Goal: Complete application form: Complete application form

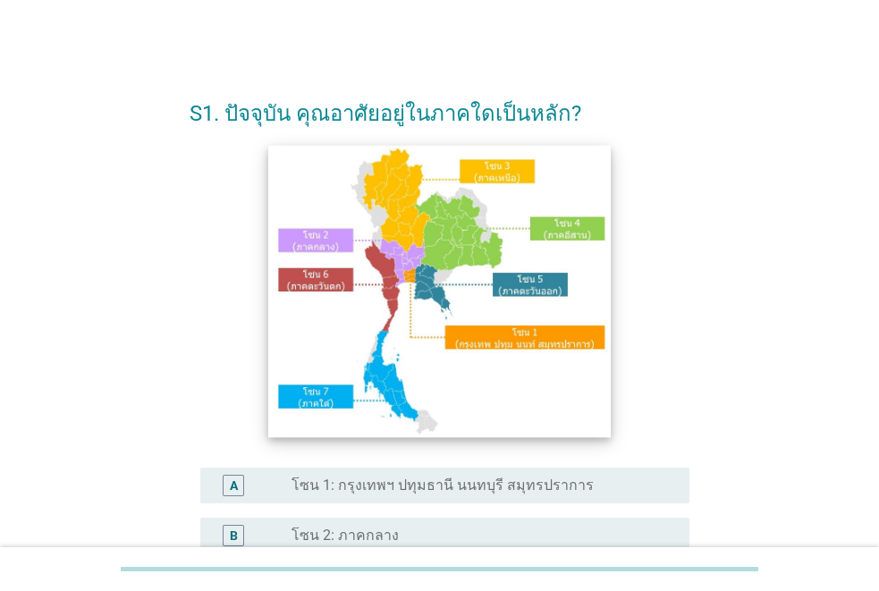
scroll to position [443, 0]
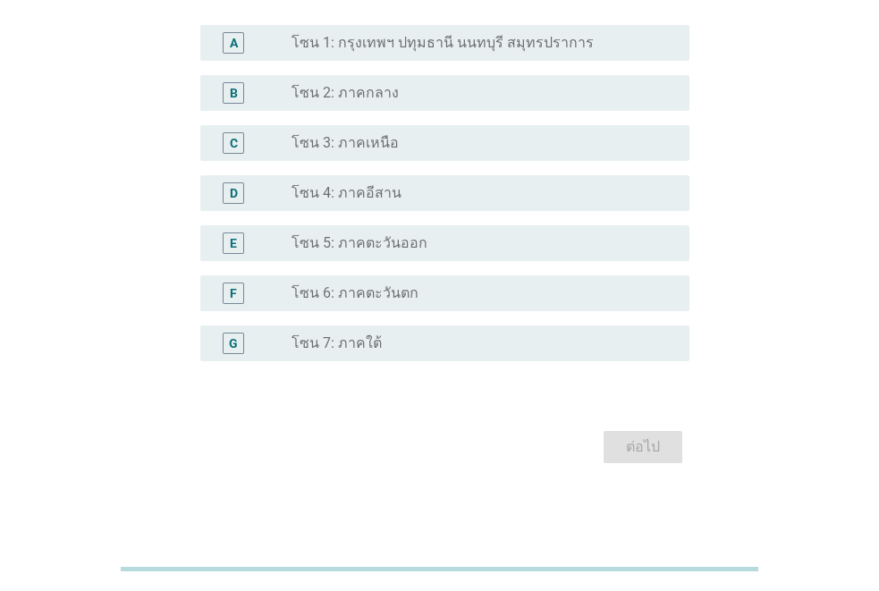
click at [371, 193] on label "โซน 4: ภาคอีสาน" at bounding box center [347, 193] width 110 height 18
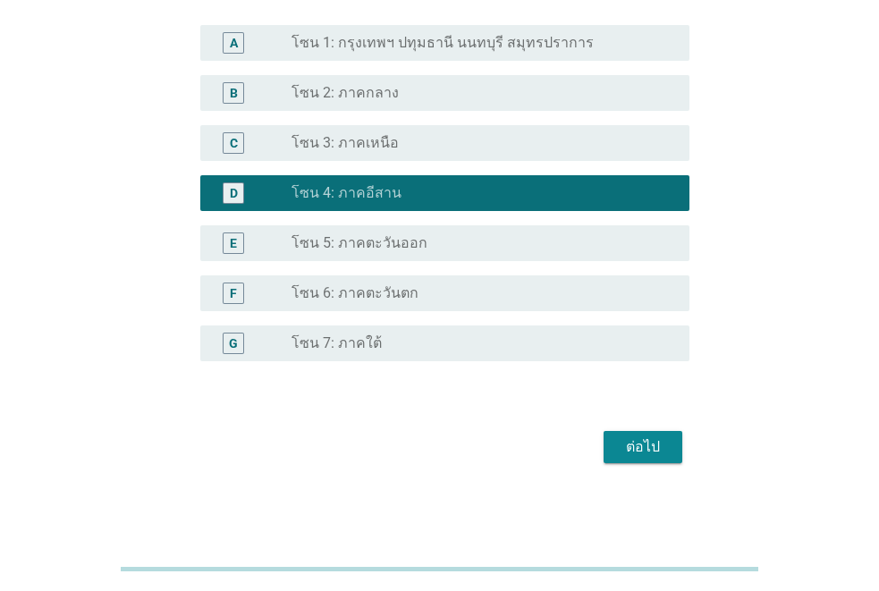
click at [614, 452] on button "ต่อไป" at bounding box center [643, 447] width 79 height 32
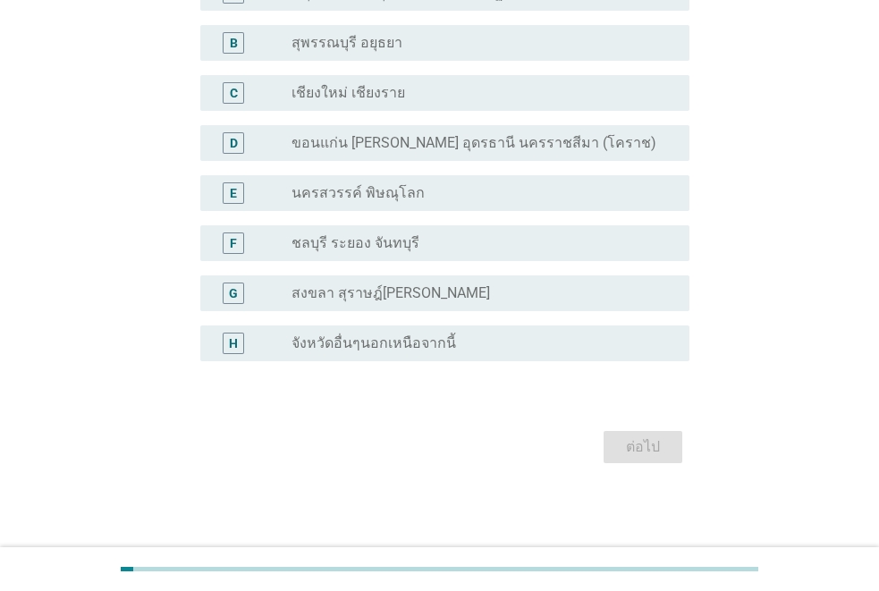
scroll to position [0, 0]
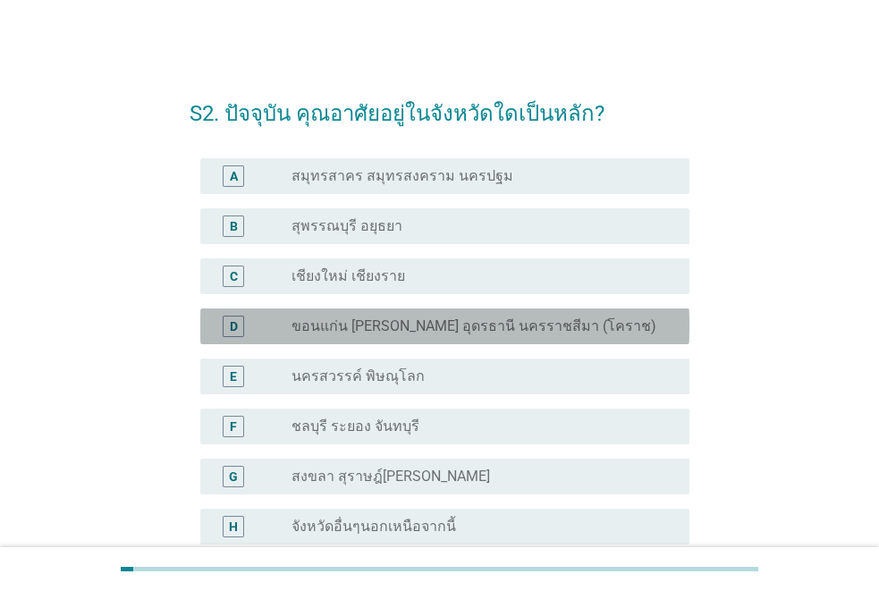
click at [460, 333] on label "ขอนแก่น [PERSON_NAME] อุดรธานี นครราชสีมา (โคราช)" at bounding box center [474, 326] width 365 height 18
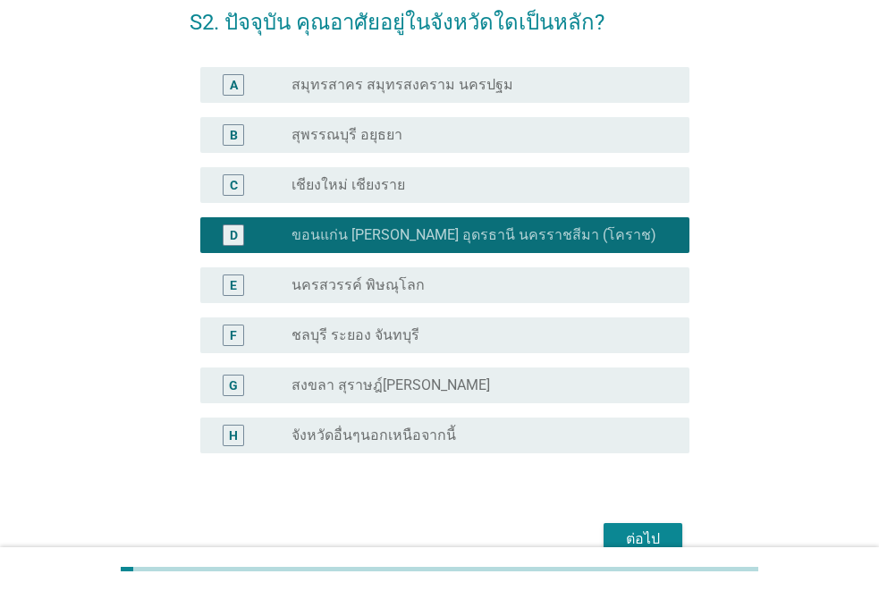
scroll to position [183, 0]
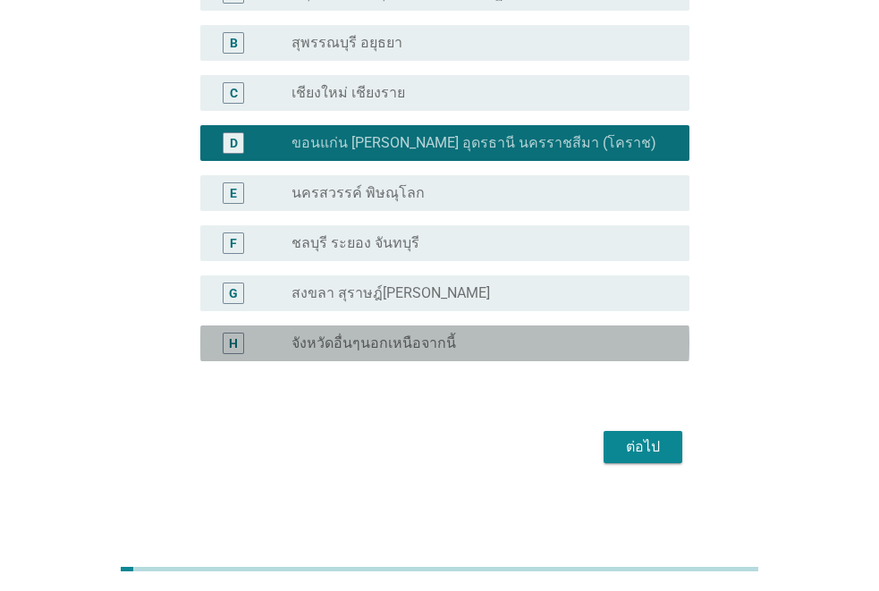
click at [486, 340] on div "radio_button_unchecked จังหวัดอื่นๆนอกเหนือจากนี้" at bounding box center [476, 343] width 369 height 18
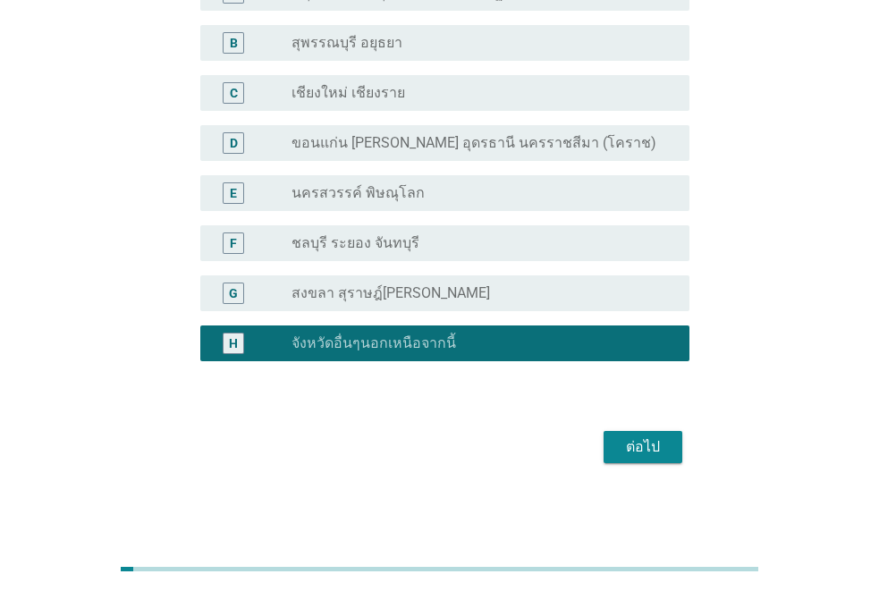
click at [622, 449] on div "ต่อไป" at bounding box center [643, 446] width 50 height 21
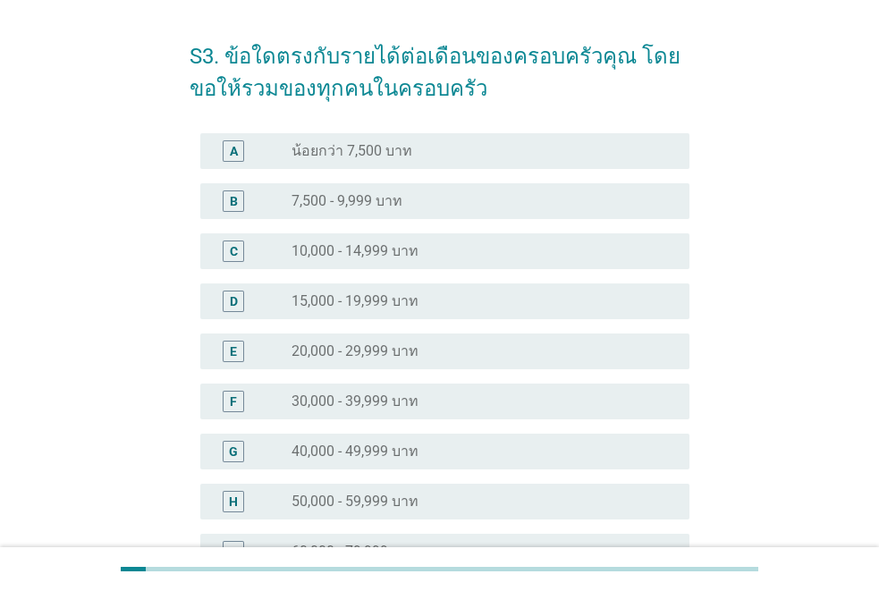
scroll to position [89, 0]
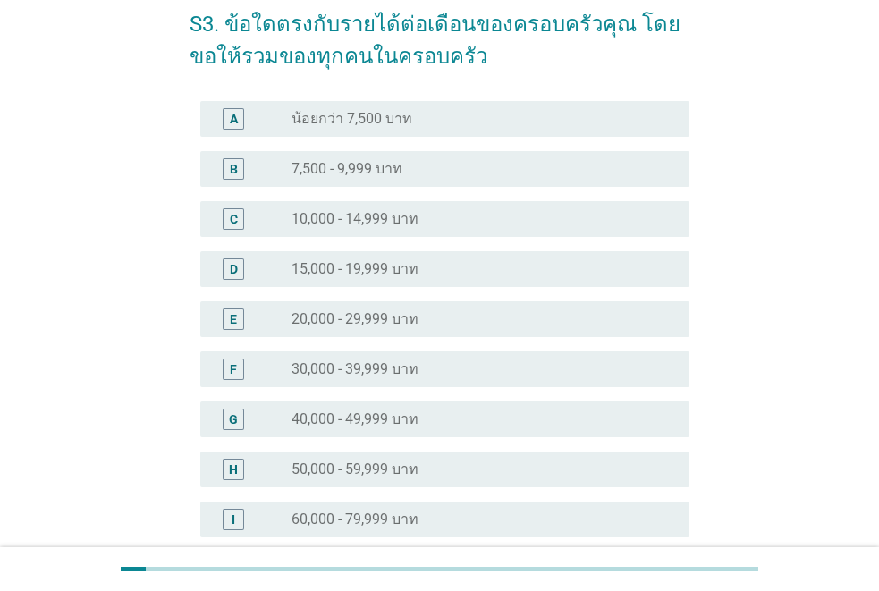
click at [390, 365] on label "30,000 - 39,999 บาท" at bounding box center [355, 369] width 127 height 18
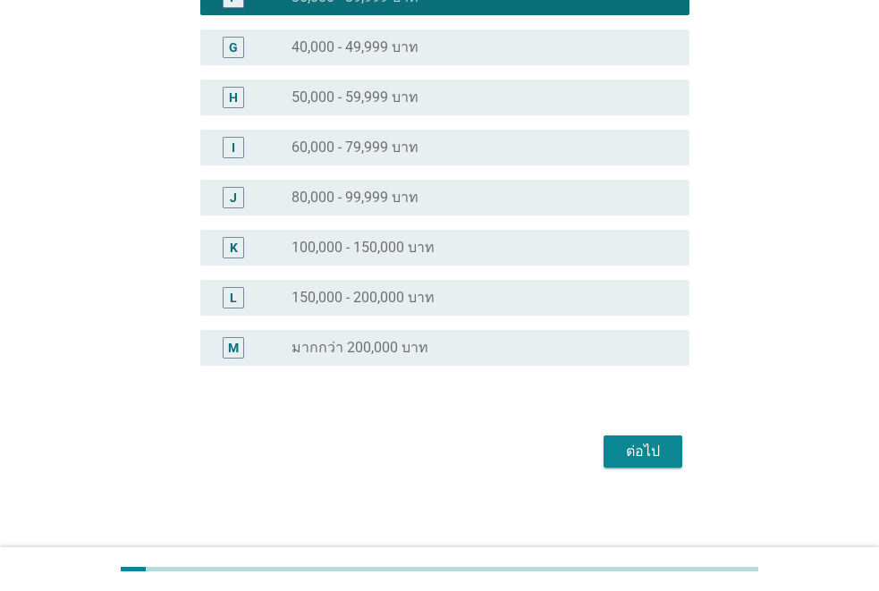
scroll to position [466, 0]
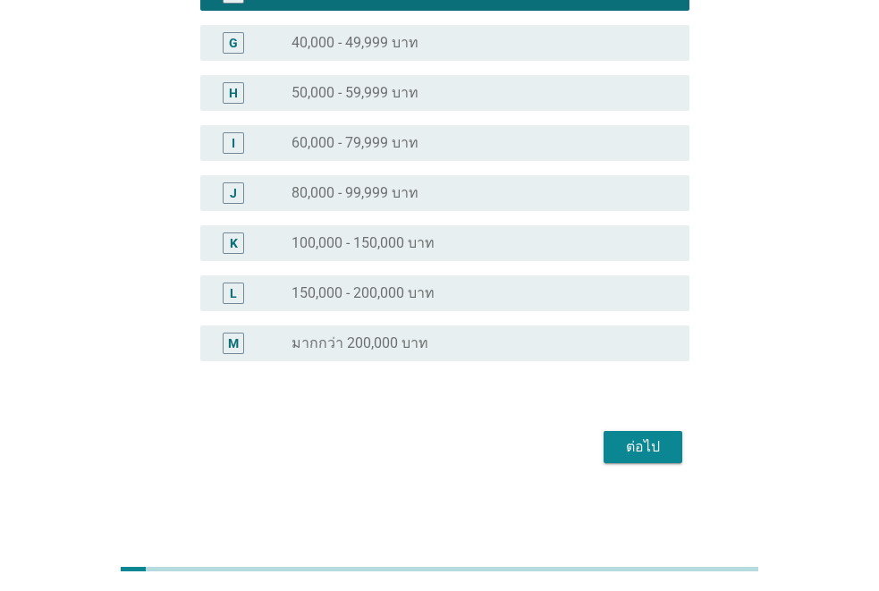
click at [638, 452] on div "ต่อไป" at bounding box center [643, 446] width 50 height 21
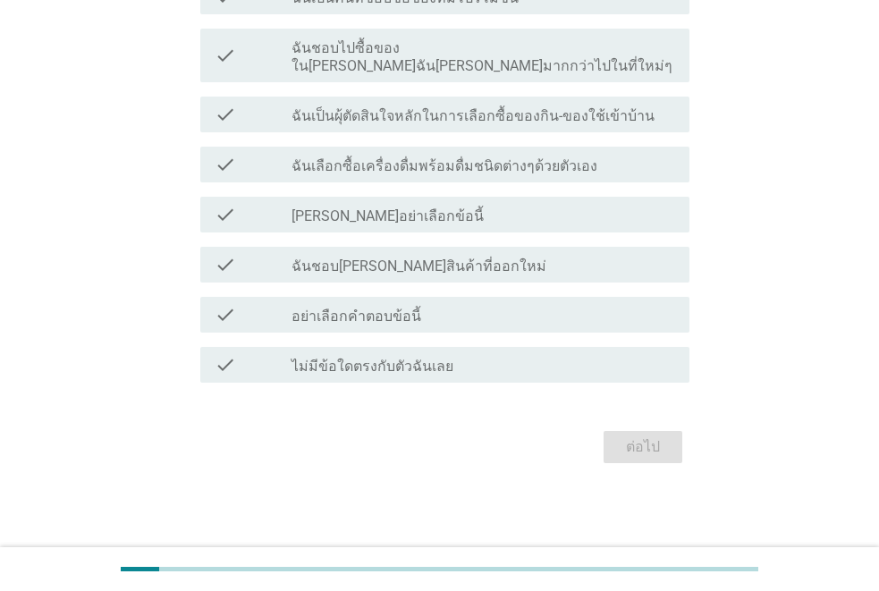
scroll to position [0, 0]
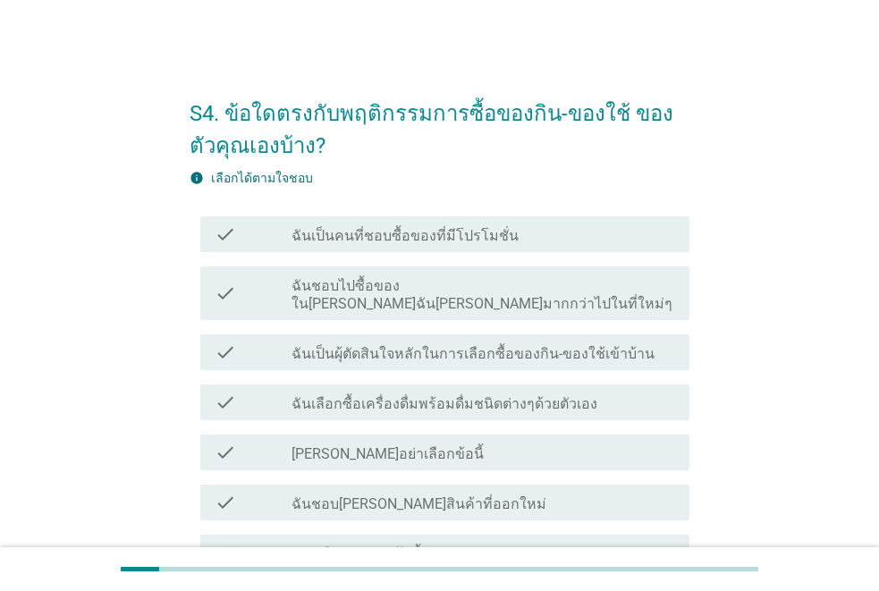
click at [419, 238] on label "ฉันเป็นคนที่ชอบซื้อของที่มีโปรโมชั่น" at bounding box center [405, 236] width 227 height 18
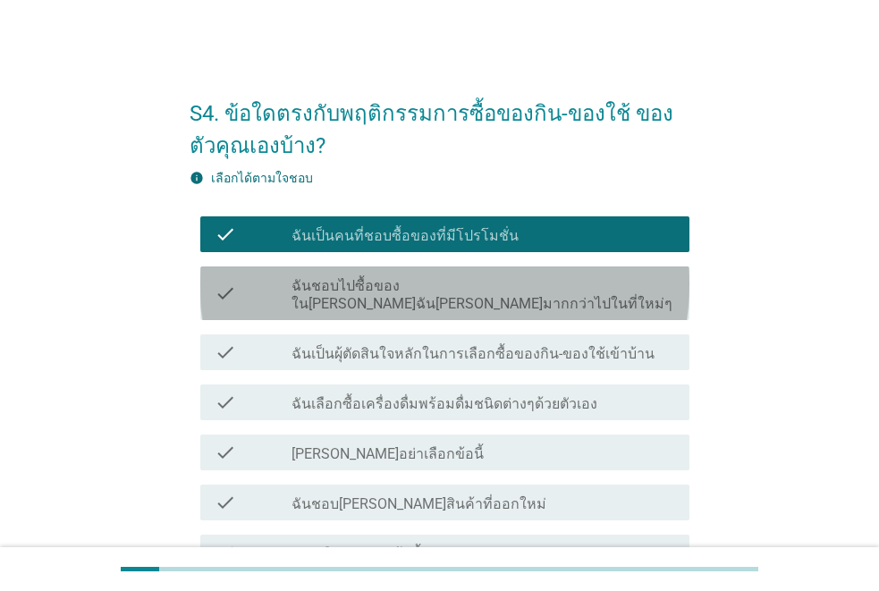
click at [425, 292] on label "ฉันชอบไปซื้อของใน[PERSON_NAME]ฉัน[PERSON_NAME]มากกว่าไปในที่ใหม่ๆ" at bounding box center [484, 295] width 384 height 36
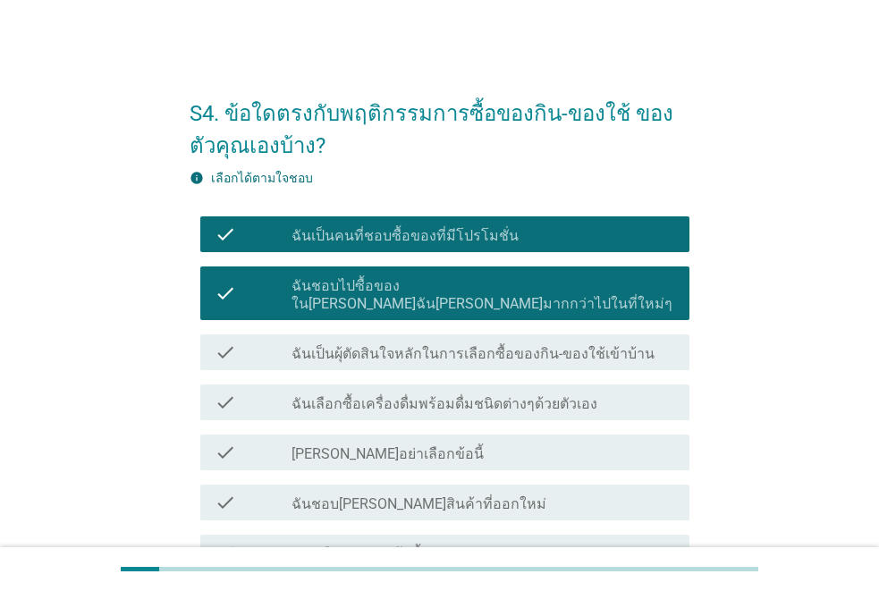
click at [406, 292] on label "ฉันชอบไปซื้อของใน[PERSON_NAME]ฉัน[PERSON_NAME]มากกว่าไปในที่ใหม่ๆ" at bounding box center [484, 295] width 384 height 36
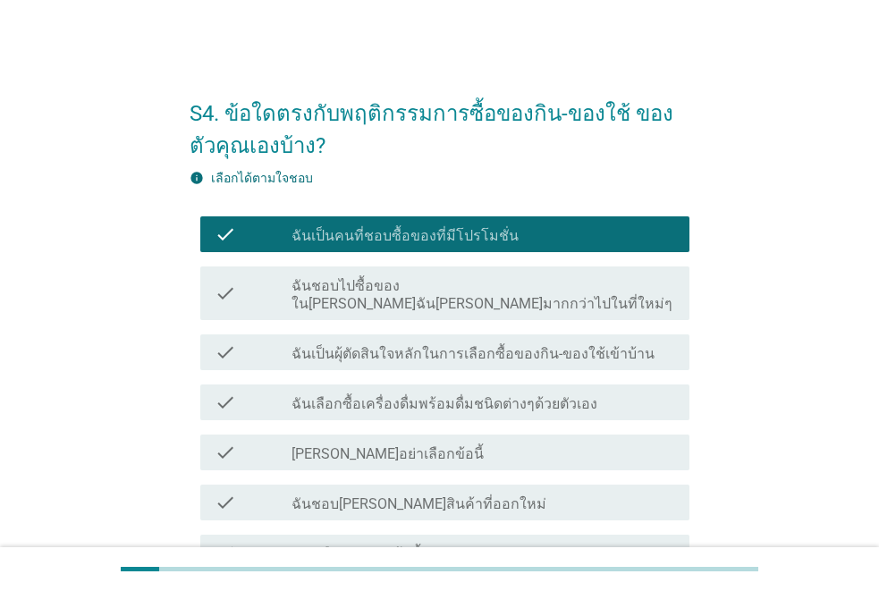
click at [486, 293] on label "ฉันชอบไปซื้อของใน[PERSON_NAME]ฉัน[PERSON_NAME]มากกว่าไปในที่ใหม่ๆ" at bounding box center [484, 295] width 384 height 36
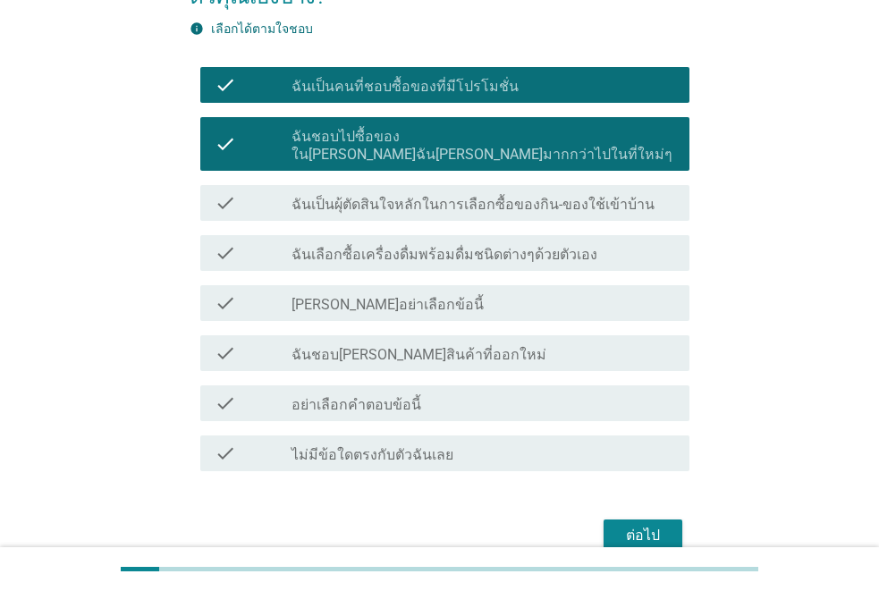
scroll to position [220, 0]
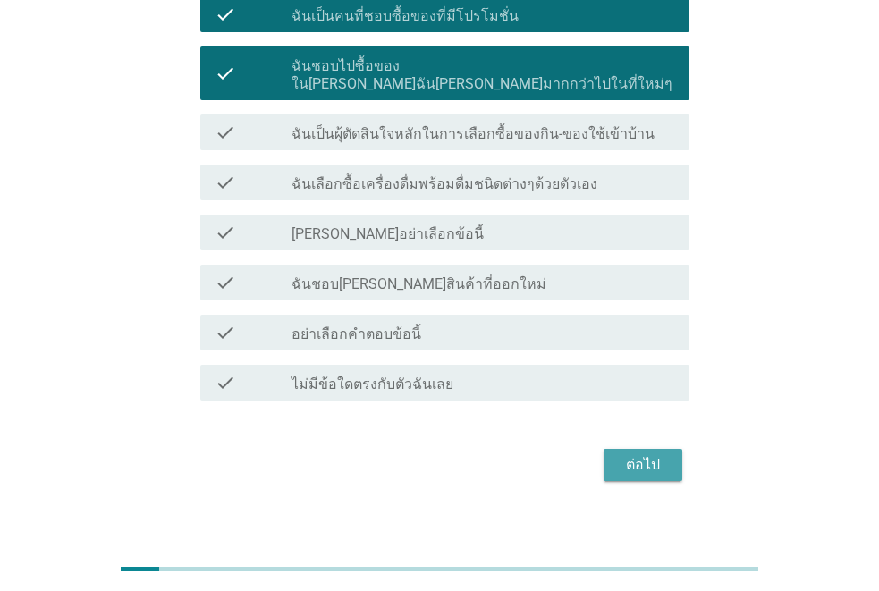
click at [659, 454] on div "ต่อไป" at bounding box center [643, 464] width 50 height 21
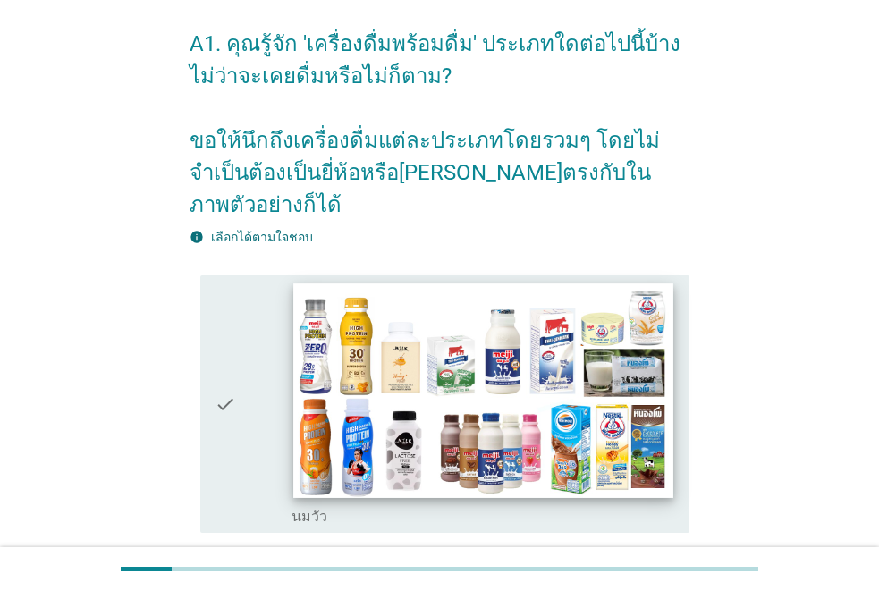
scroll to position [179, 0]
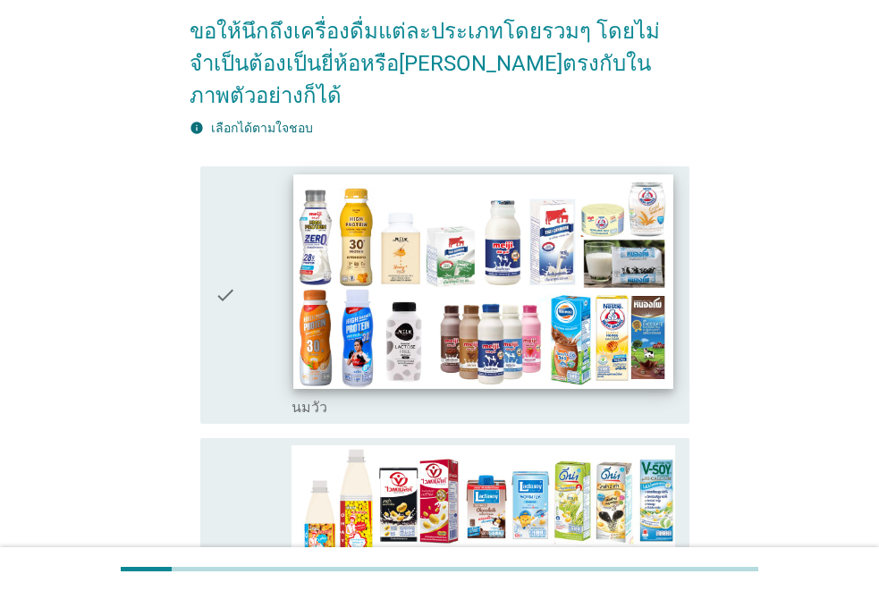
click at [486, 304] on img at bounding box center [483, 281] width 380 height 214
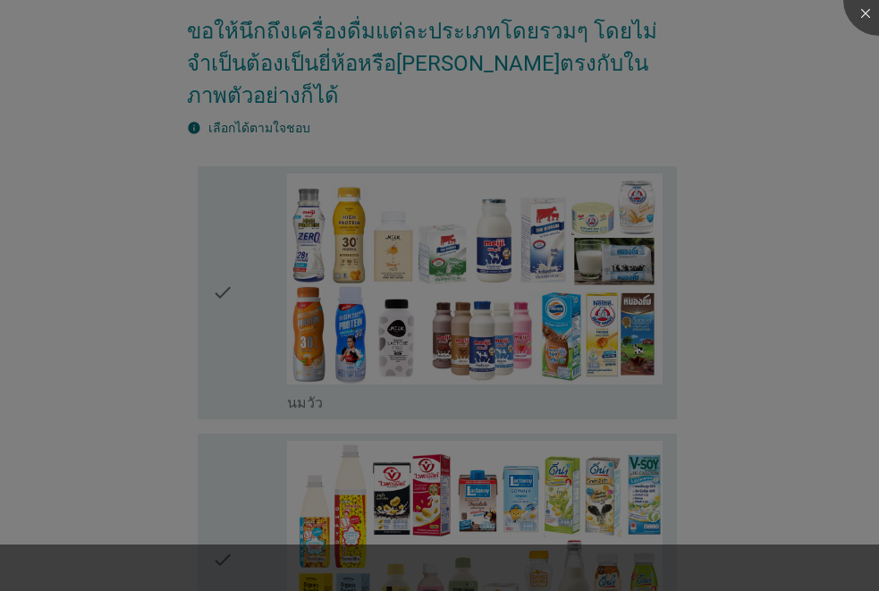
click at [436, 458] on div at bounding box center [439, 295] width 879 height 591
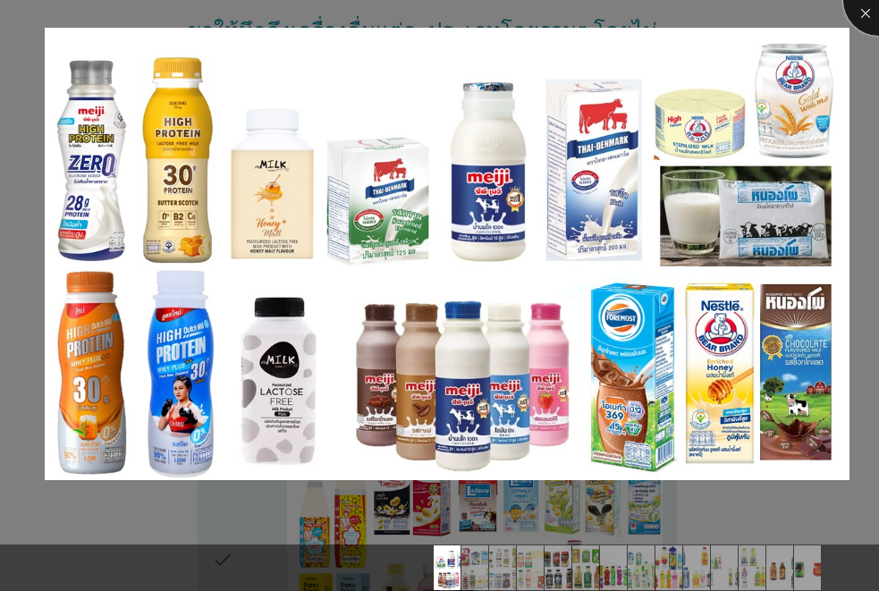
click at [866, 13] on div at bounding box center [879, 0] width 72 height 72
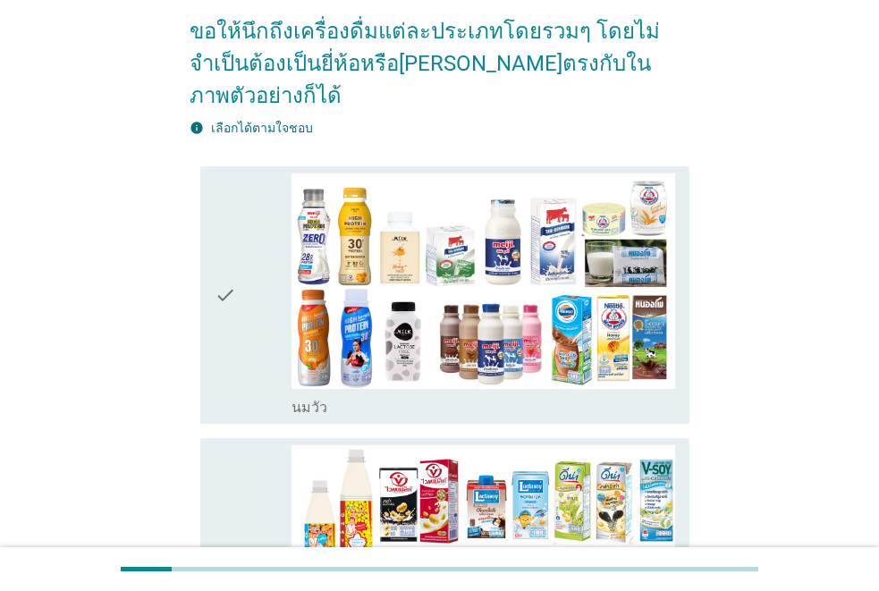
click at [232, 485] on icon "check" at bounding box center [225, 567] width 21 height 244
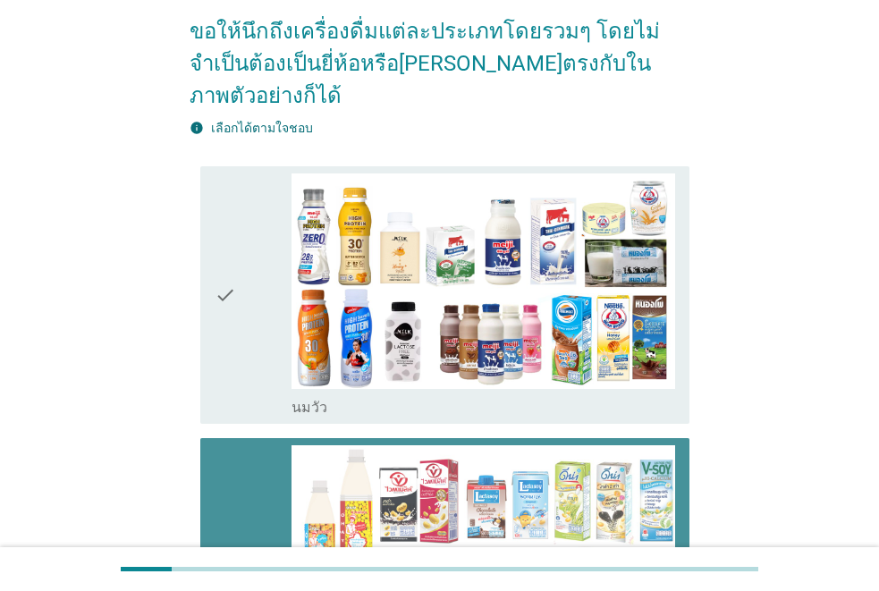
click at [237, 328] on div "check" at bounding box center [253, 295] width 77 height 244
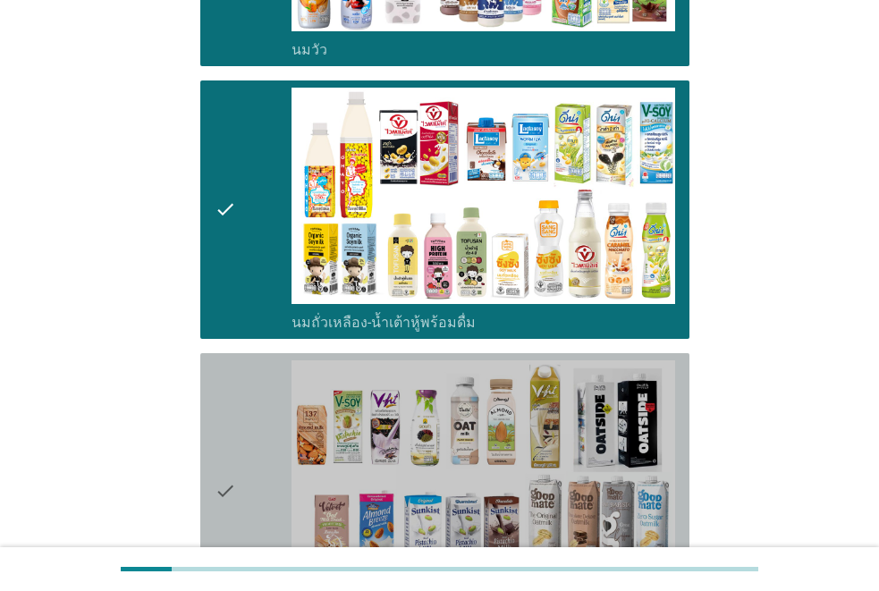
click at [240, 366] on div "check" at bounding box center [253, 491] width 77 height 262
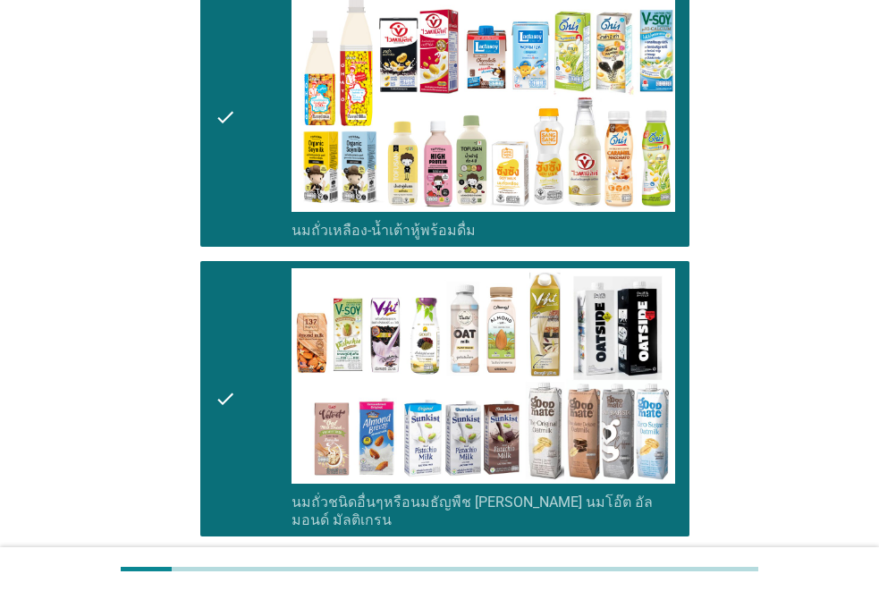
scroll to position [715, 0]
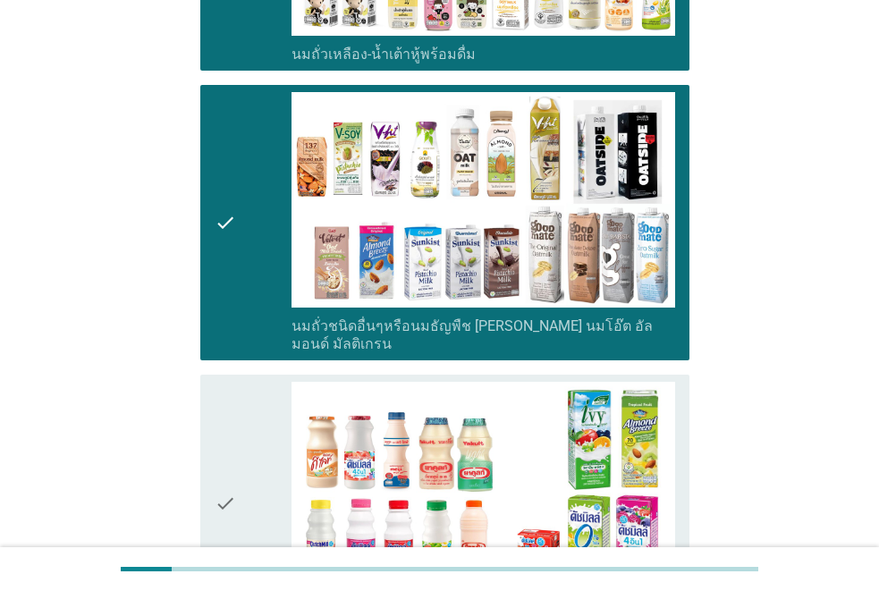
click at [240, 382] on div "check" at bounding box center [253, 504] width 77 height 244
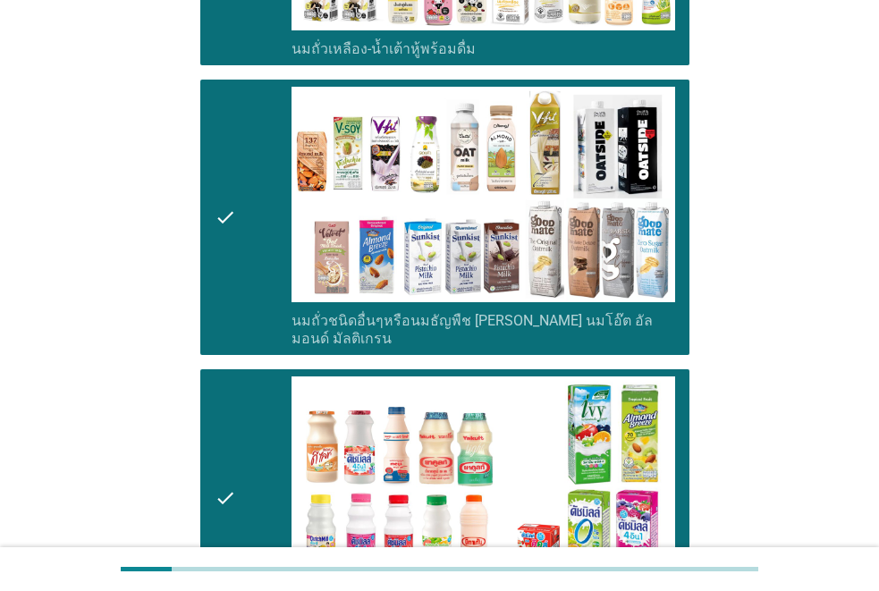
scroll to position [1073, 0]
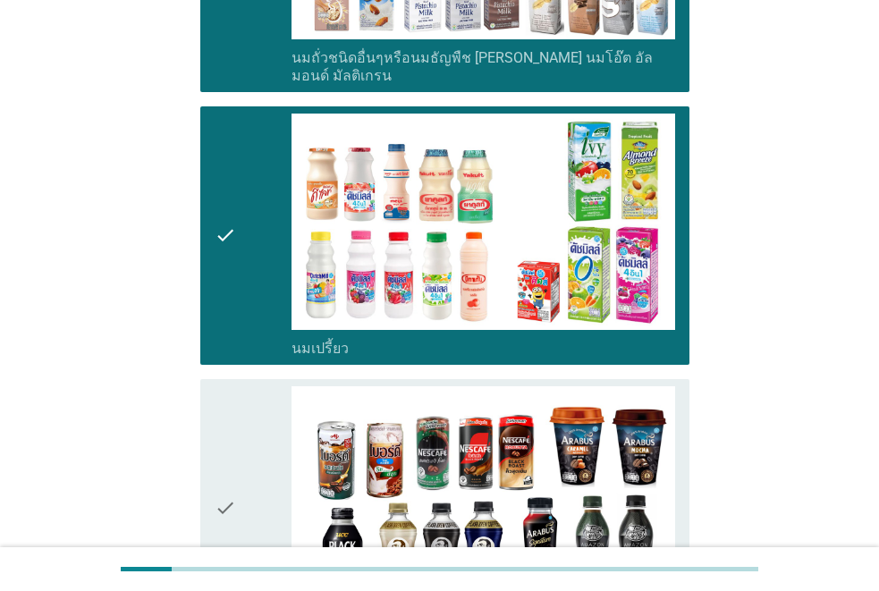
click at [245, 386] on div "check" at bounding box center [253, 508] width 77 height 244
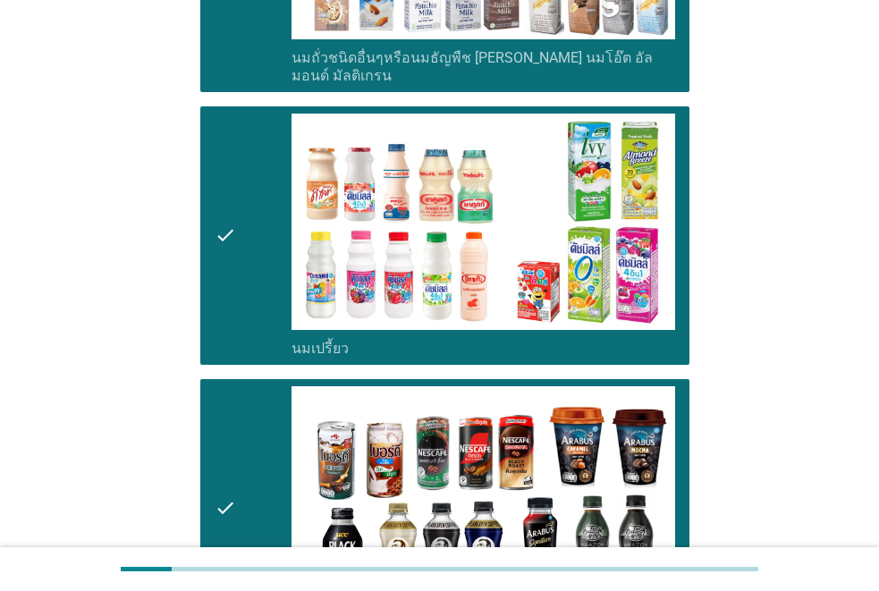
scroll to position [1404, 0]
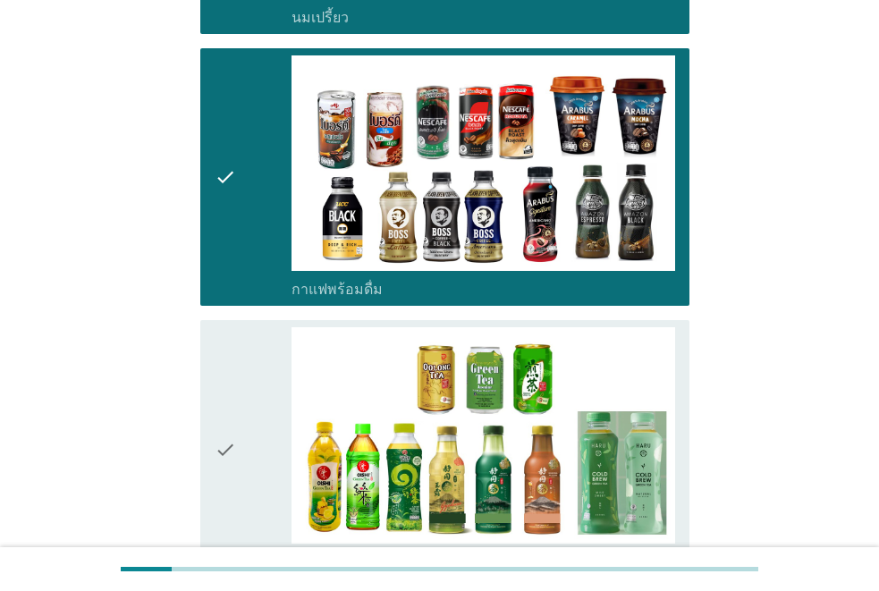
click at [245, 386] on div "check" at bounding box center [253, 449] width 77 height 244
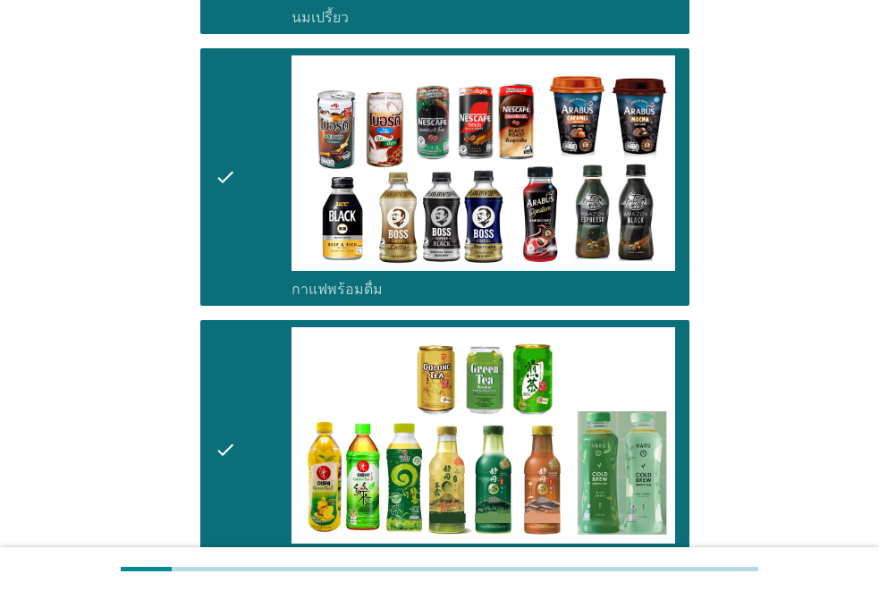
scroll to position [1699, 0]
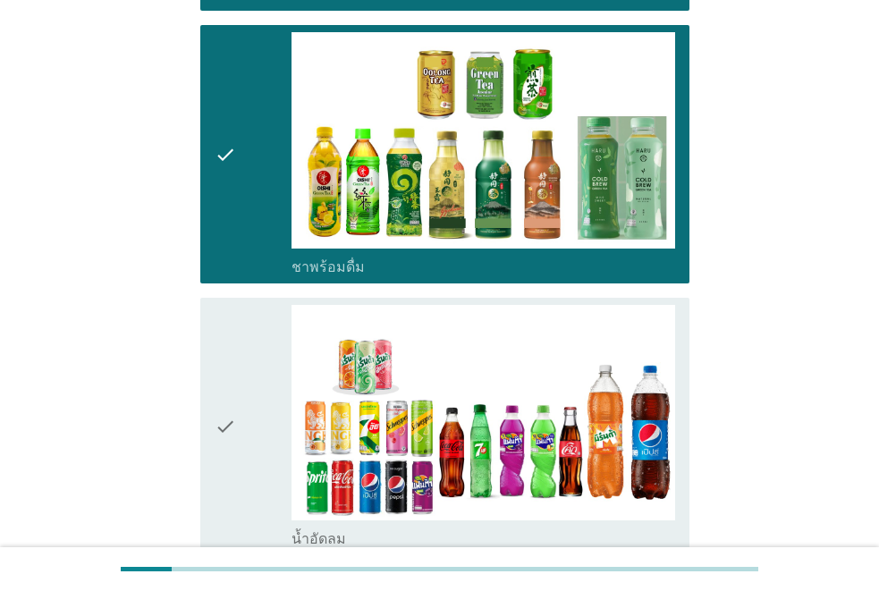
click at [245, 386] on div "check" at bounding box center [253, 427] width 77 height 244
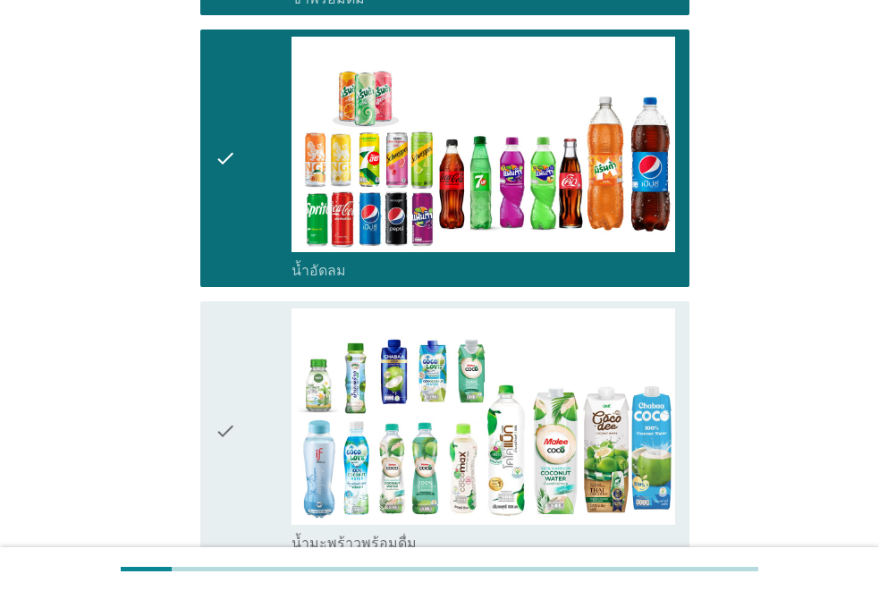
click at [245, 386] on div "check" at bounding box center [253, 431] width 77 height 244
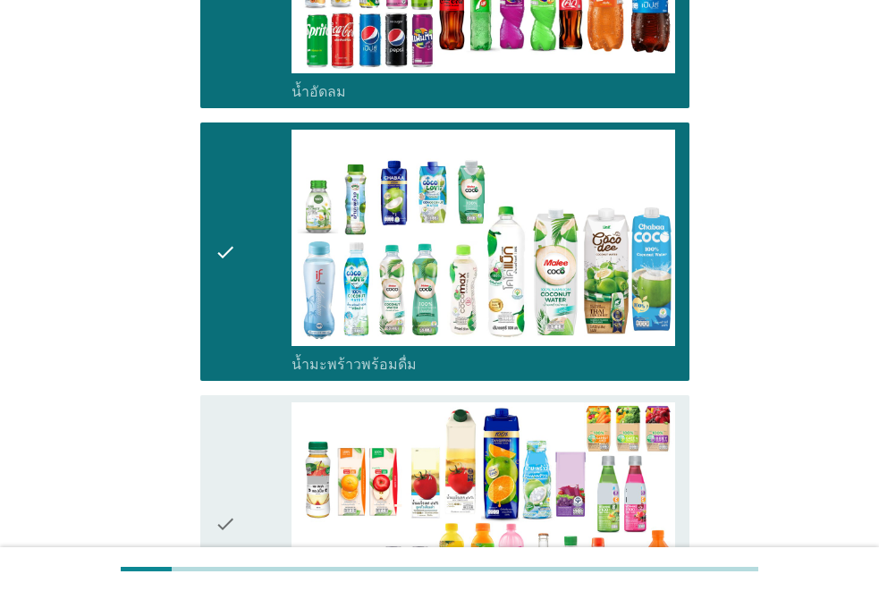
scroll to position [2236, 0]
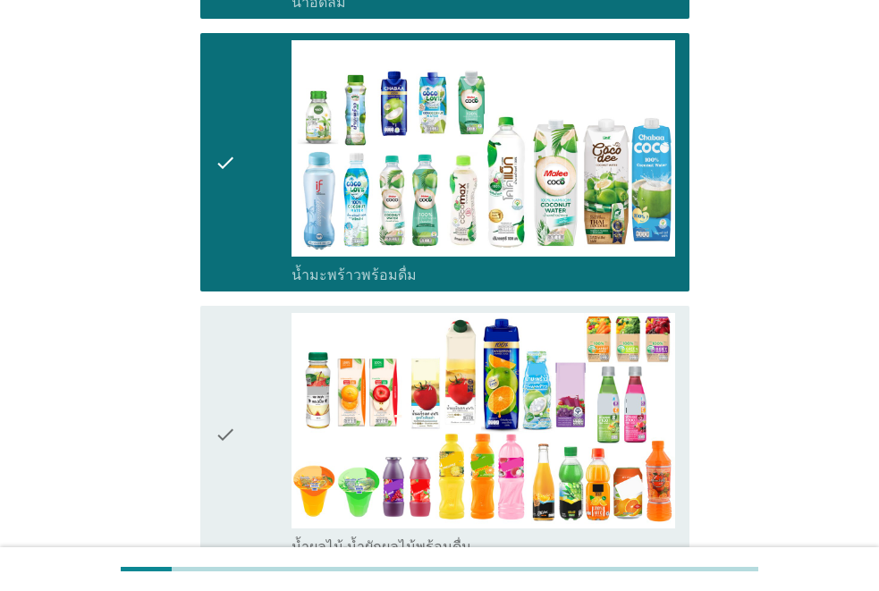
click at [245, 386] on div "check" at bounding box center [253, 435] width 77 height 244
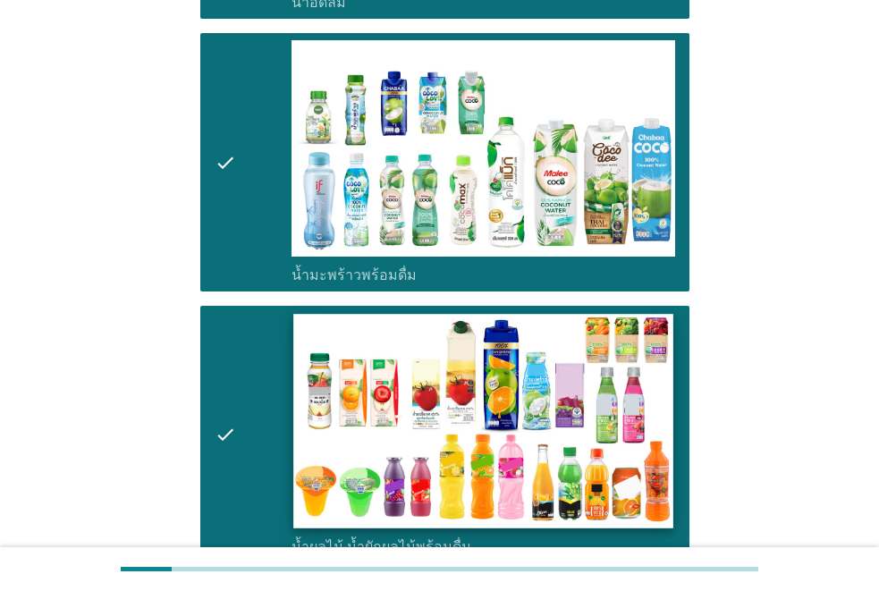
scroll to position [2504, 0]
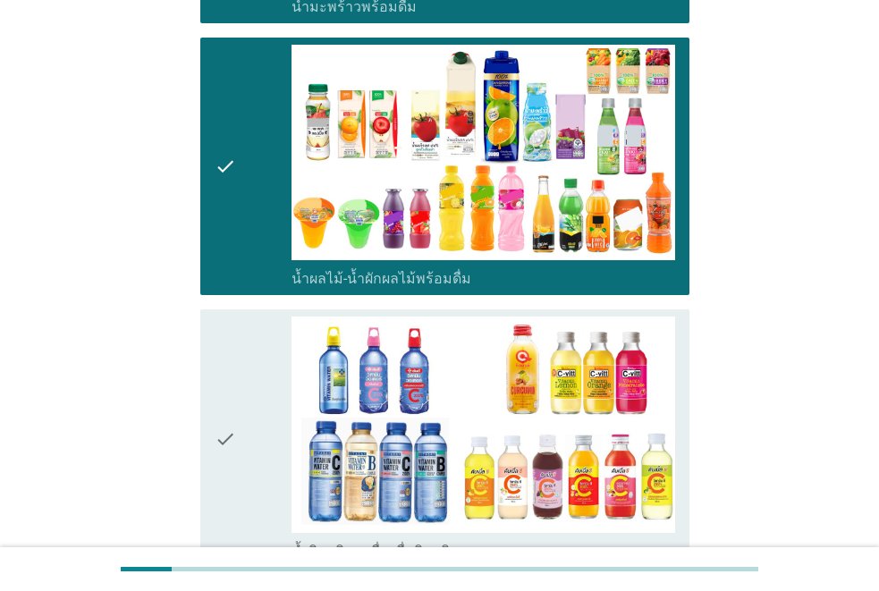
click at [271, 381] on div "check" at bounding box center [253, 439] width 77 height 244
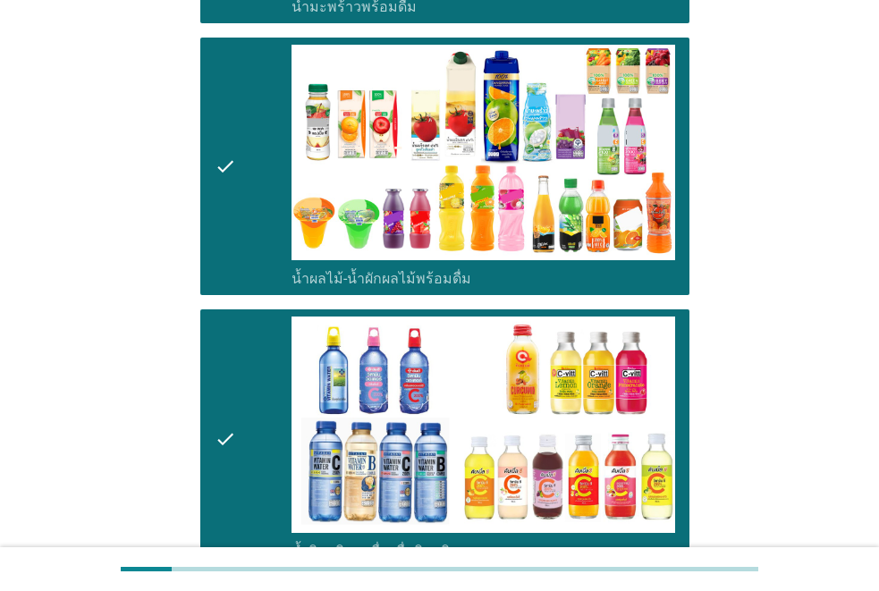
scroll to position [2772, 0]
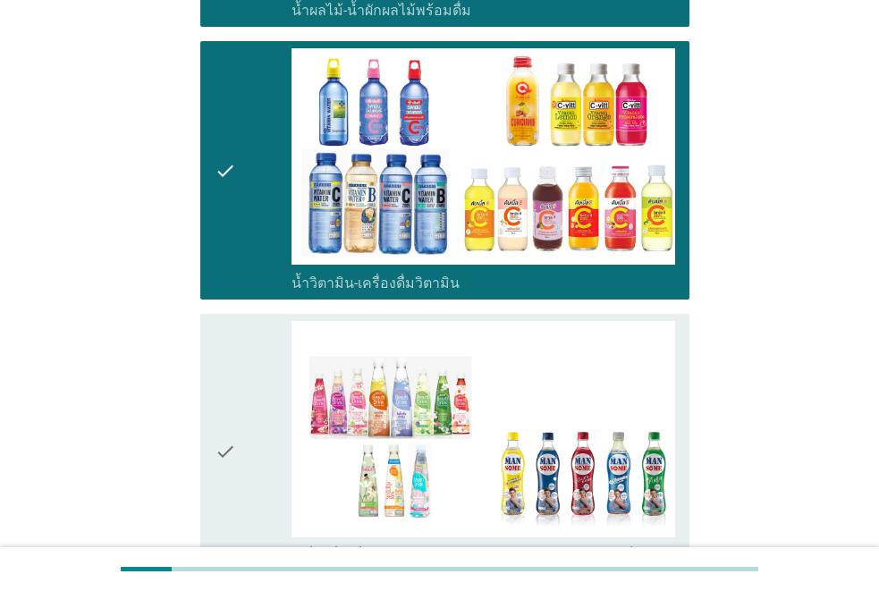
click at [270, 382] on div "check" at bounding box center [253, 452] width 77 height 262
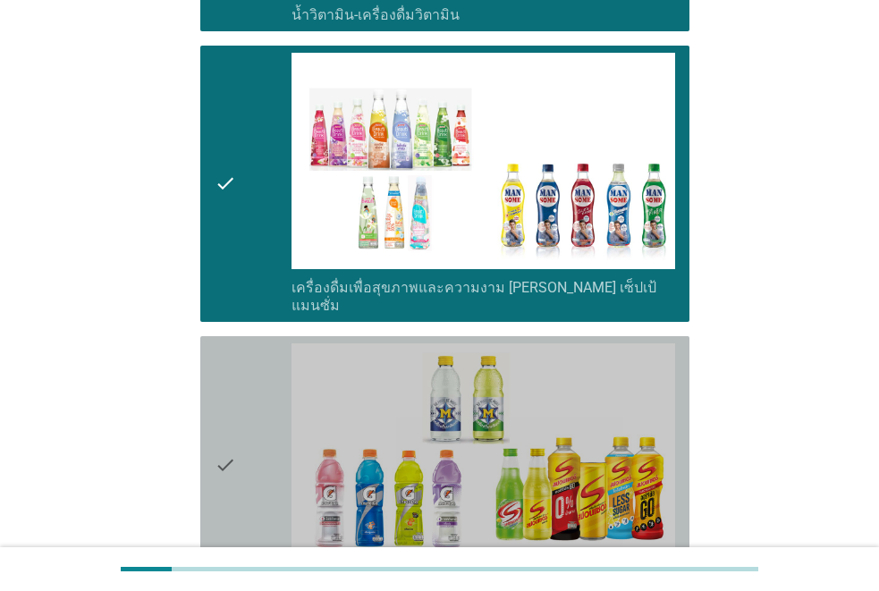
click at [270, 382] on div "check" at bounding box center [253, 465] width 77 height 244
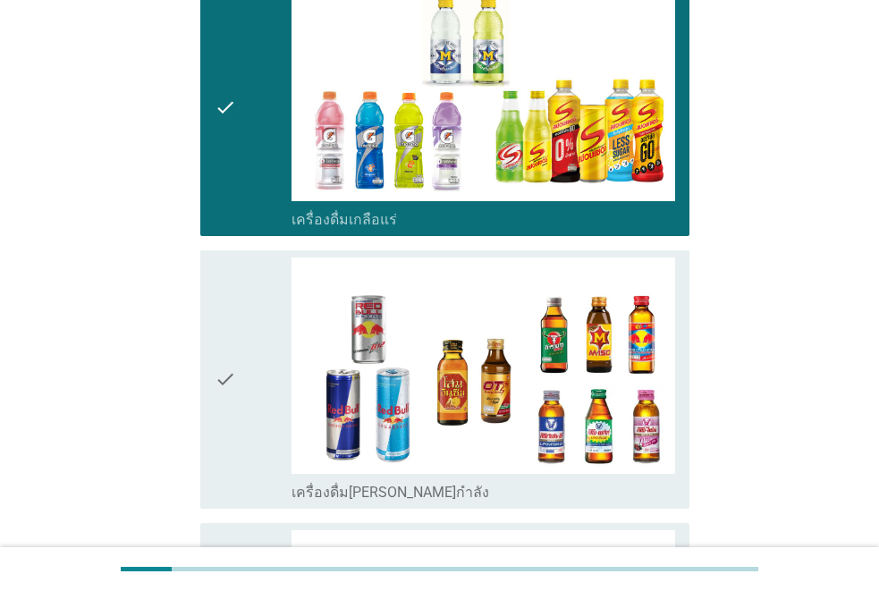
click at [270, 382] on div "check" at bounding box center [253, 380] width 77 height 244
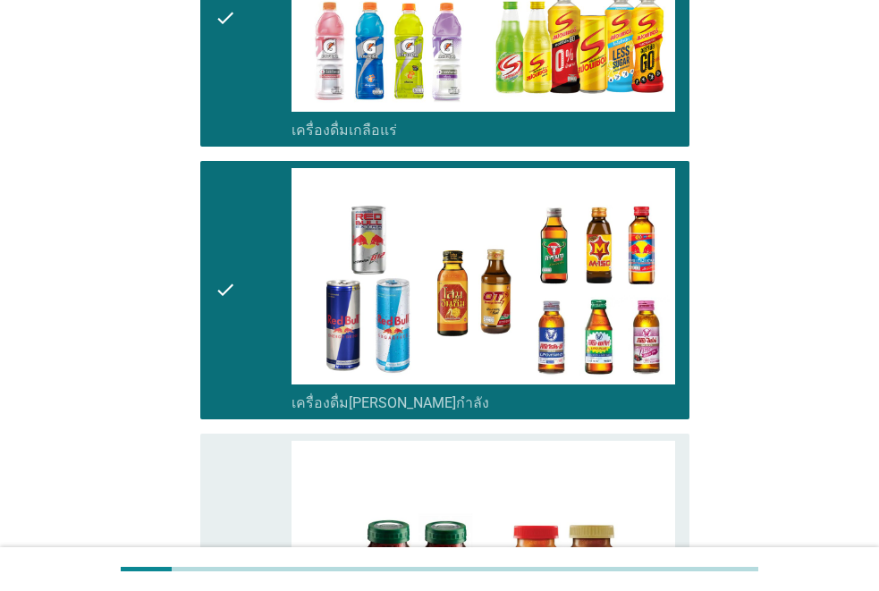
click at [263, 441] on div "check" at bounding box center [253, 563] width 77 height 244
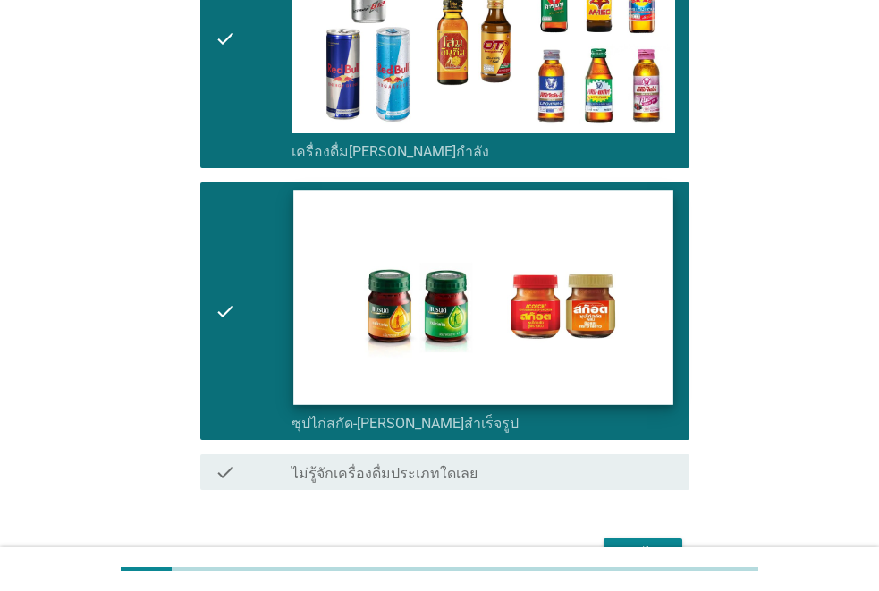
scroll to position [3779, 0]
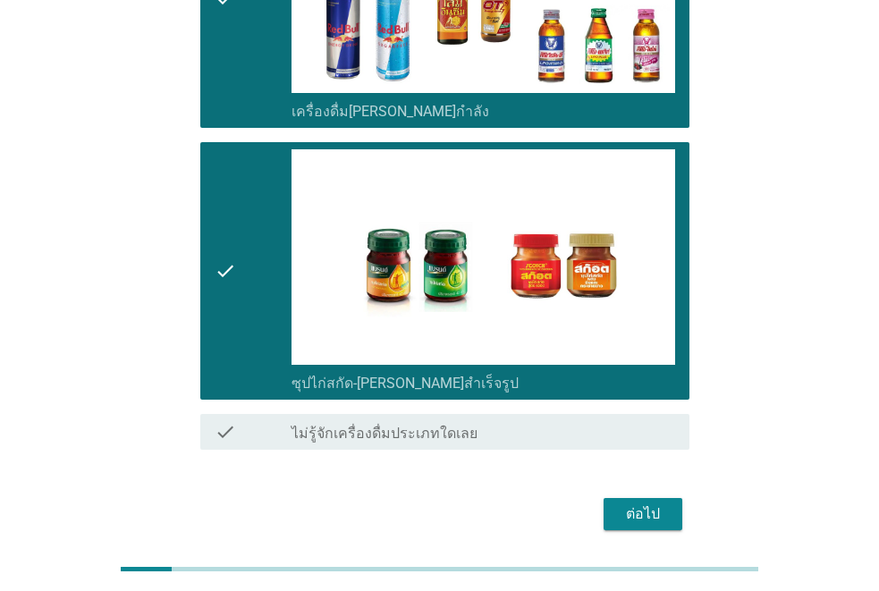
click at [634, 503] on div "ต่อไป" at bounding box center [643, 513] width 50 height 21
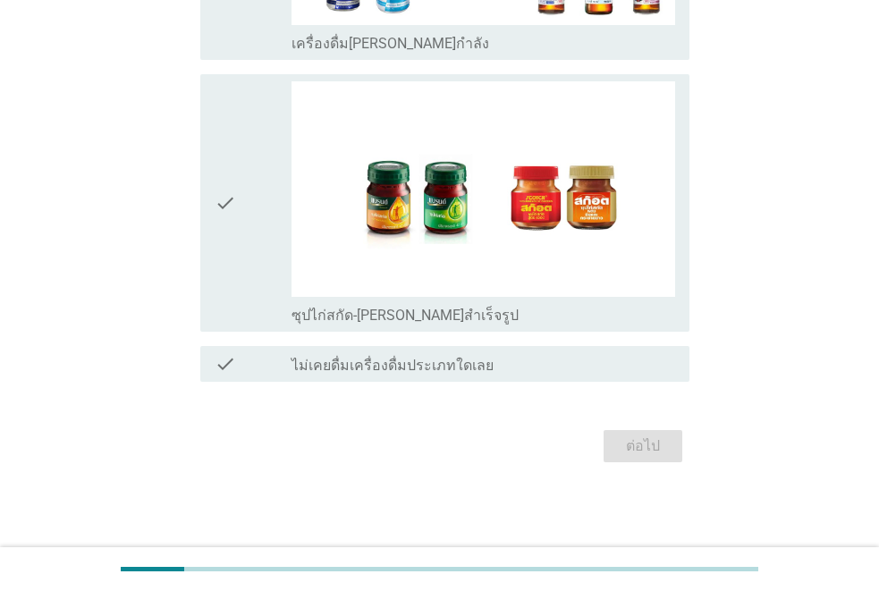
scroll to position [0, 0]
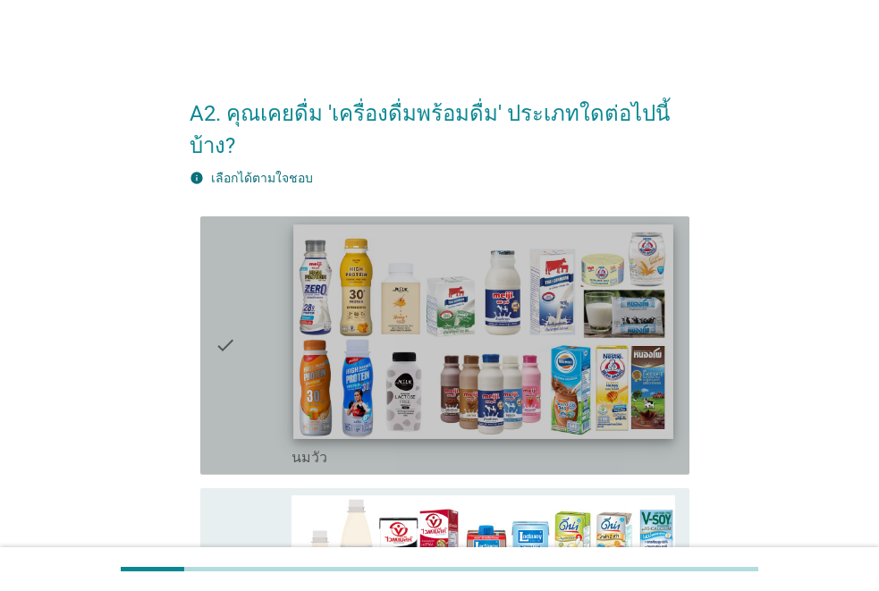
click at [496, 300] on img at bounding box center [483, 331] width 380 height 214
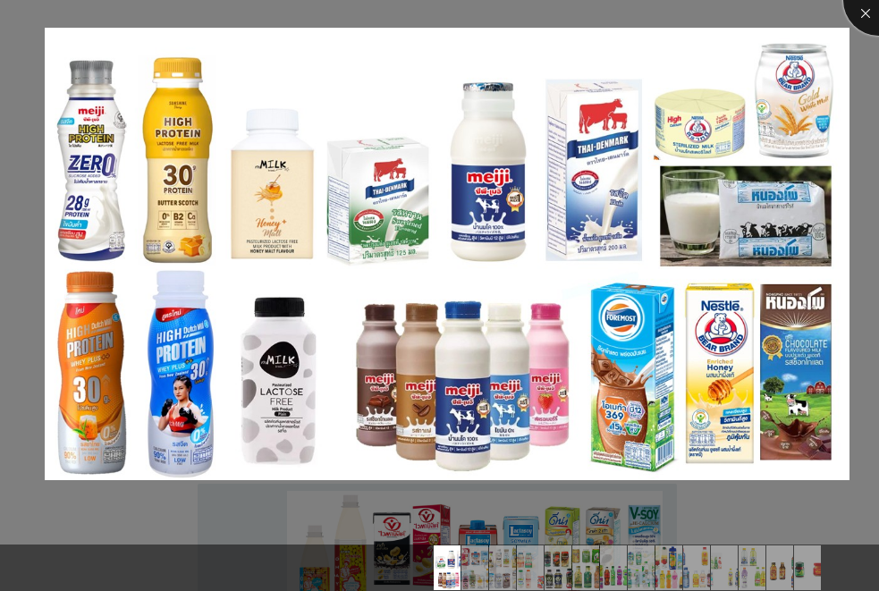
click at [858, 15] on div at bounding box center [879, 0] width 72 height 72
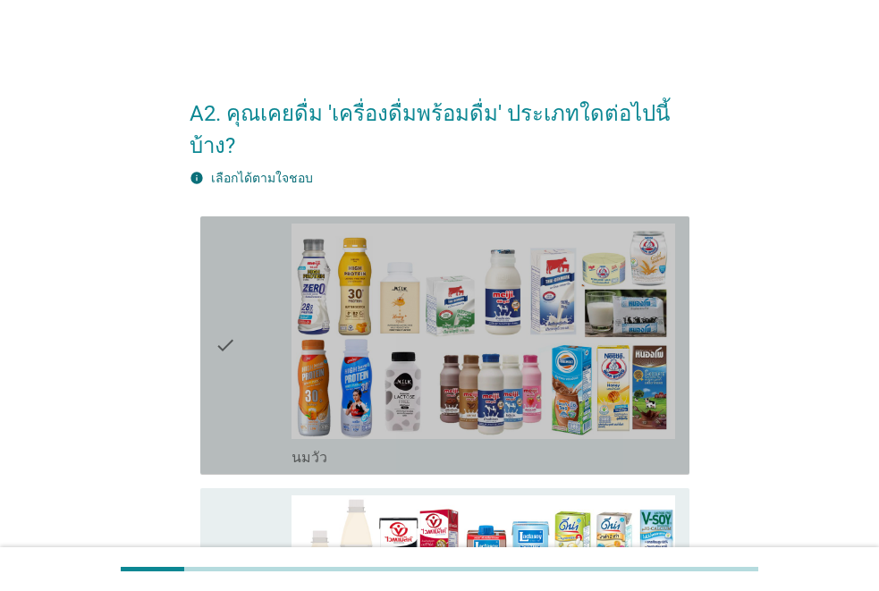
click at [224, 334] on icon "check" at bounding box center [225, 346] width 21 height 244
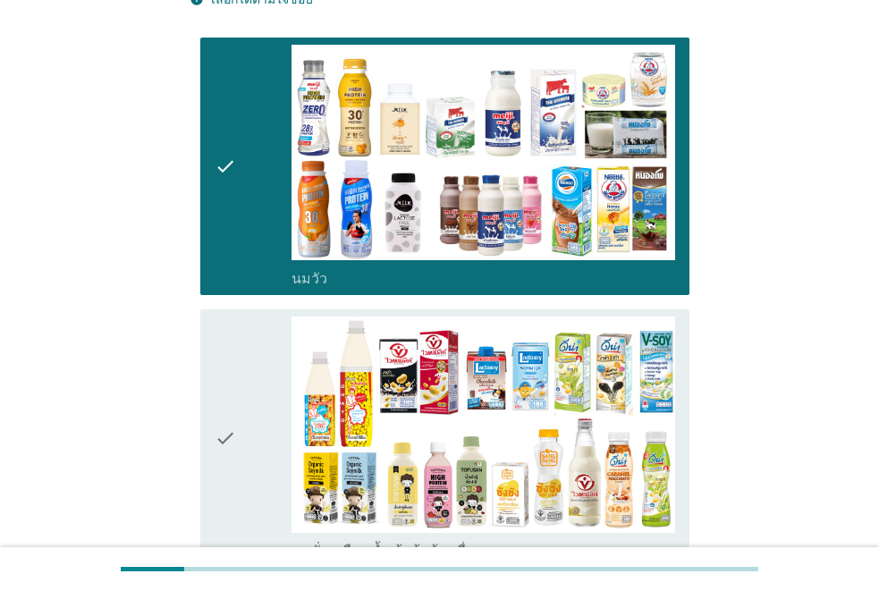
click at [221, 388] on icon "check" at bounding box center [225, 439] width 21 height 244
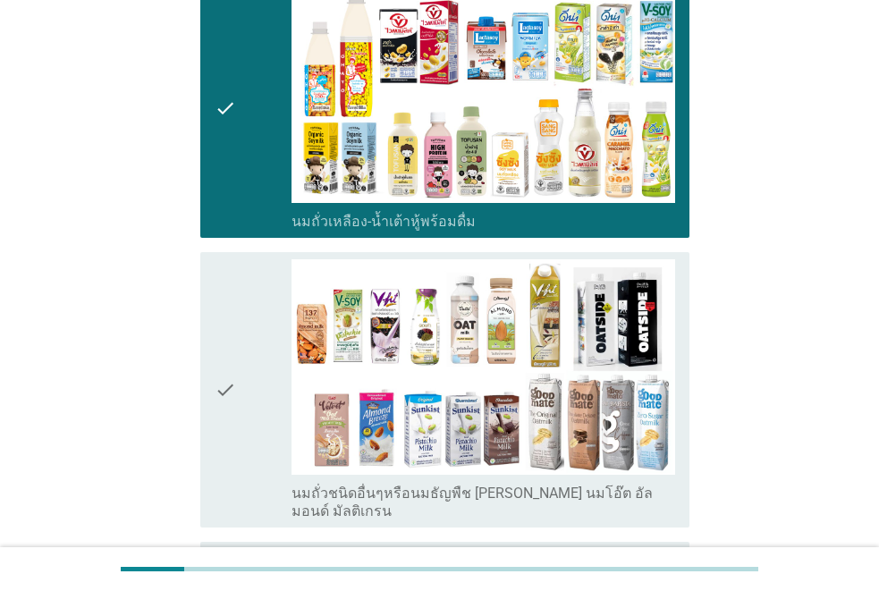
scroll to position [537, 0]
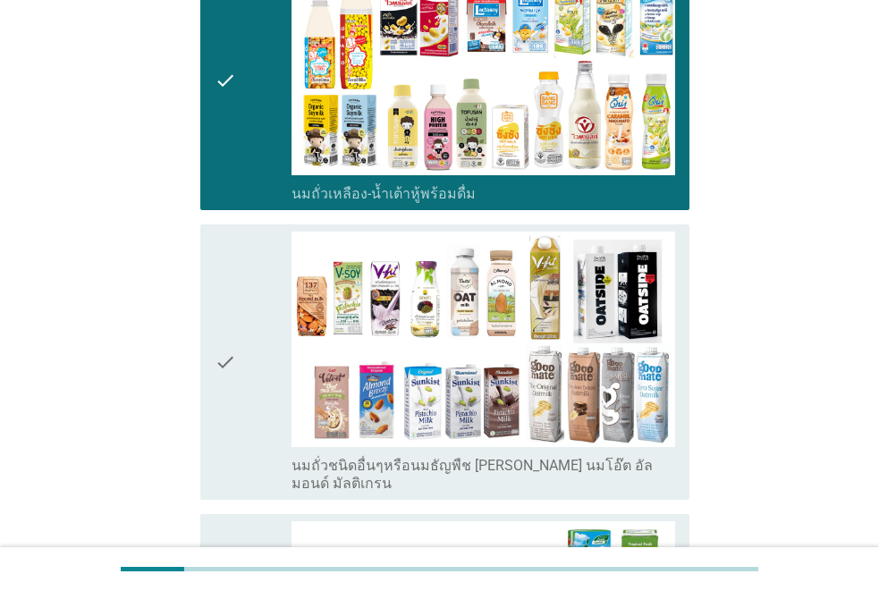
click at [224, 385] on icon "check" at bounding box center [225, 363] width 21 height 262
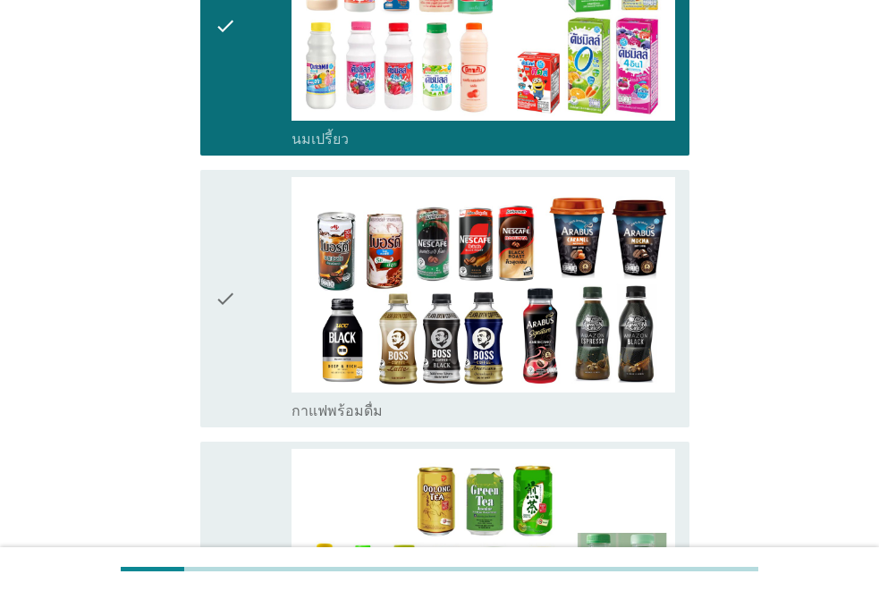
scroll to position [1163, 0]
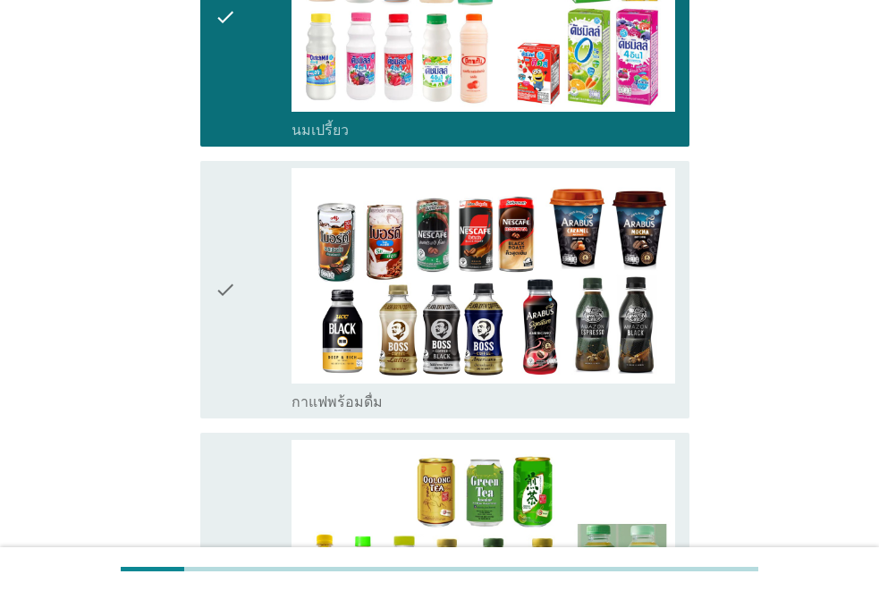
click at [242, 309] on div "check" at bounding box center [253, 290] width 77 height 244
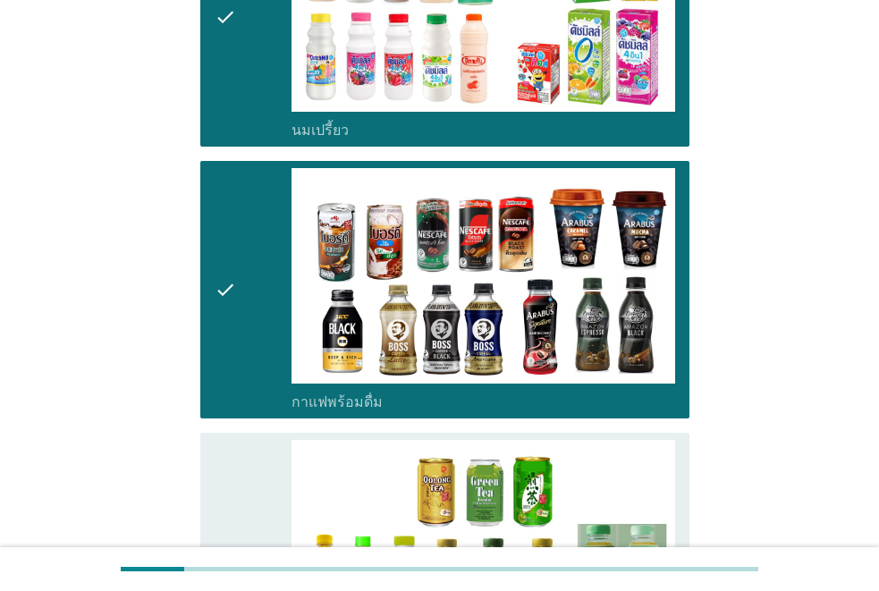
scroll to position [1341, 0]
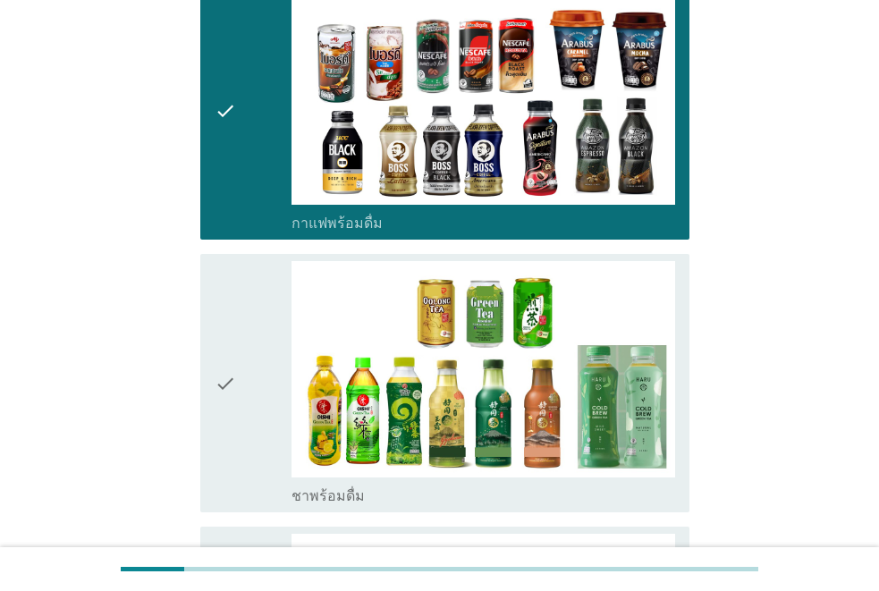
click at [231, 337] on icon "check" at bounding box center [225, 383] width 21 height 244
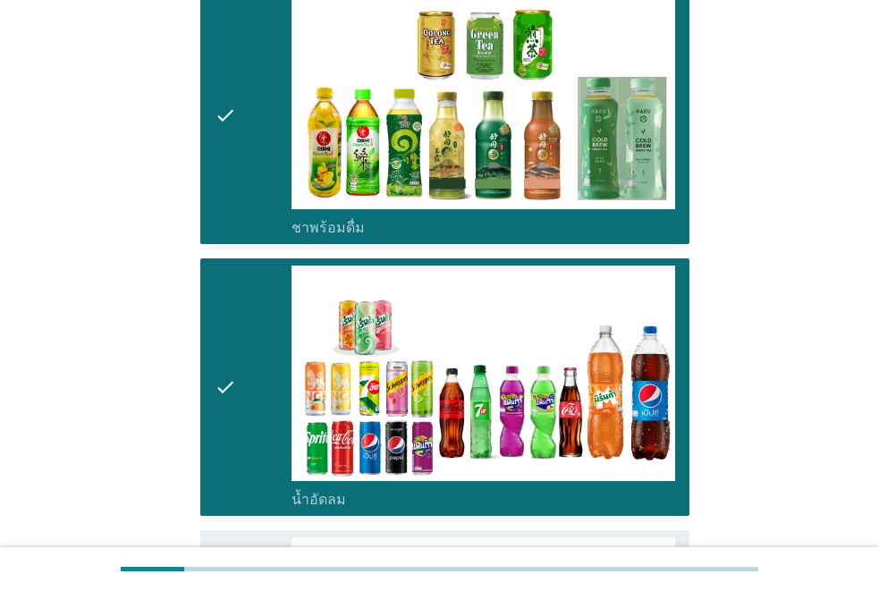
scroll to position [1967, 0]
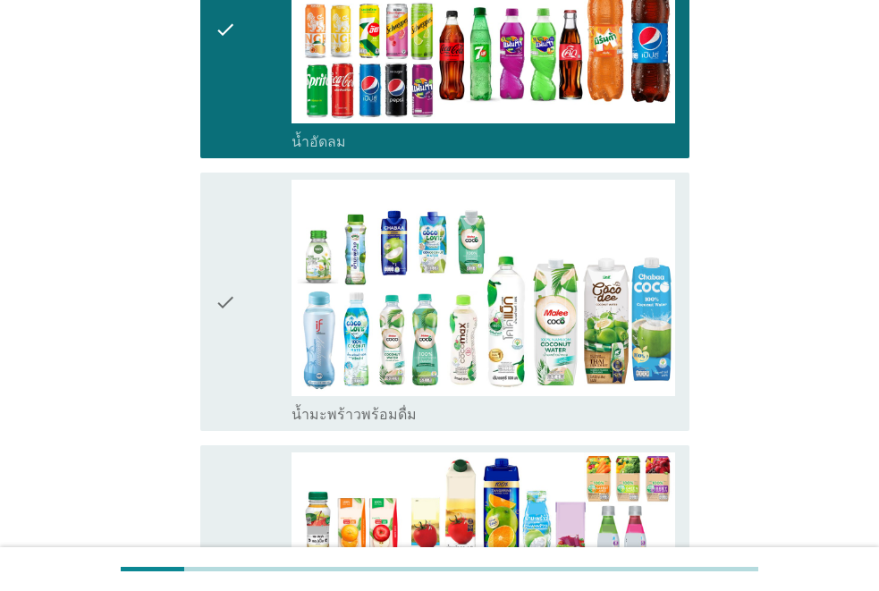
click at [240, 326] on div "check" at bounding box center [253, 302] width 77 height 244
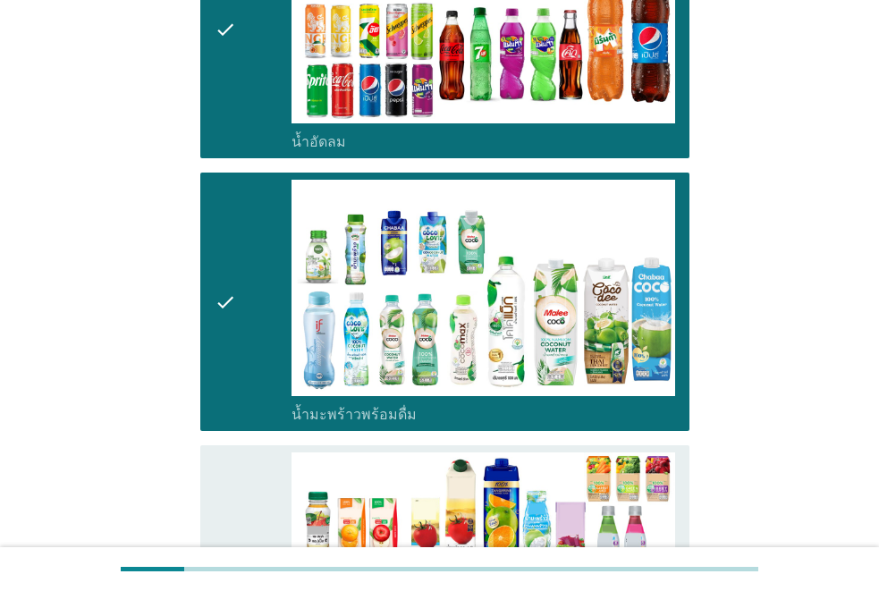
click at [224, 473] on icon "check" at bounding box center [225, 574] width 21 height 244
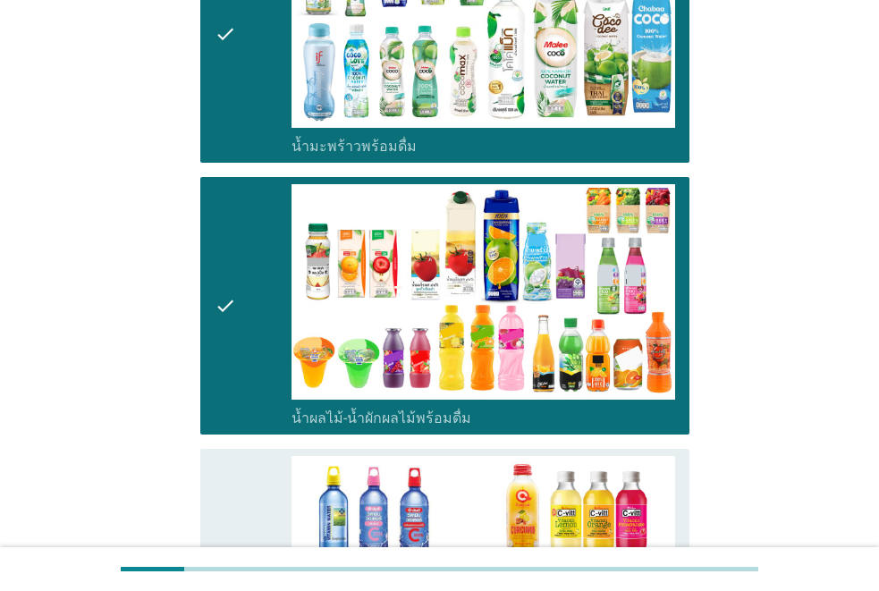
scroll to position [2504, 0]
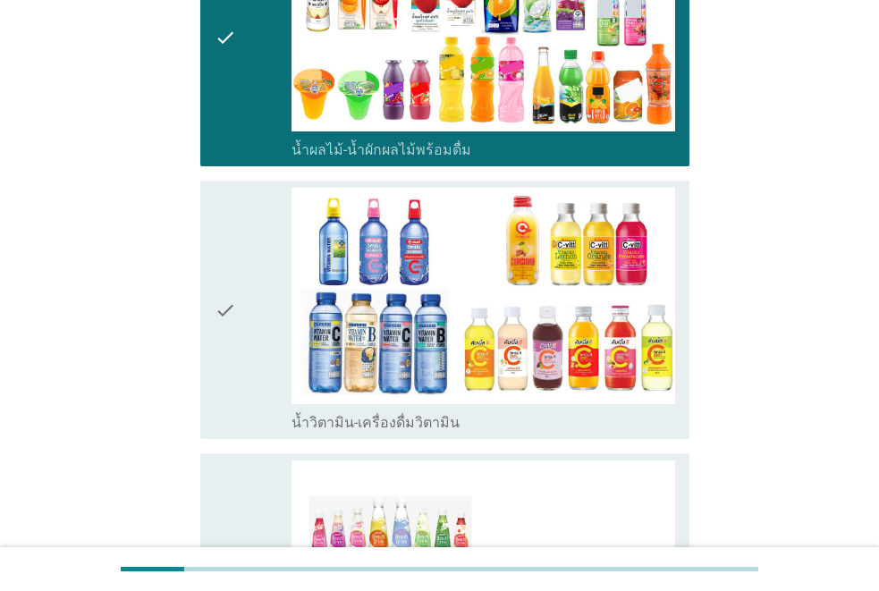
click at [217, 311] on icon "check" at bounding box center [225, 310] width 21 height 244
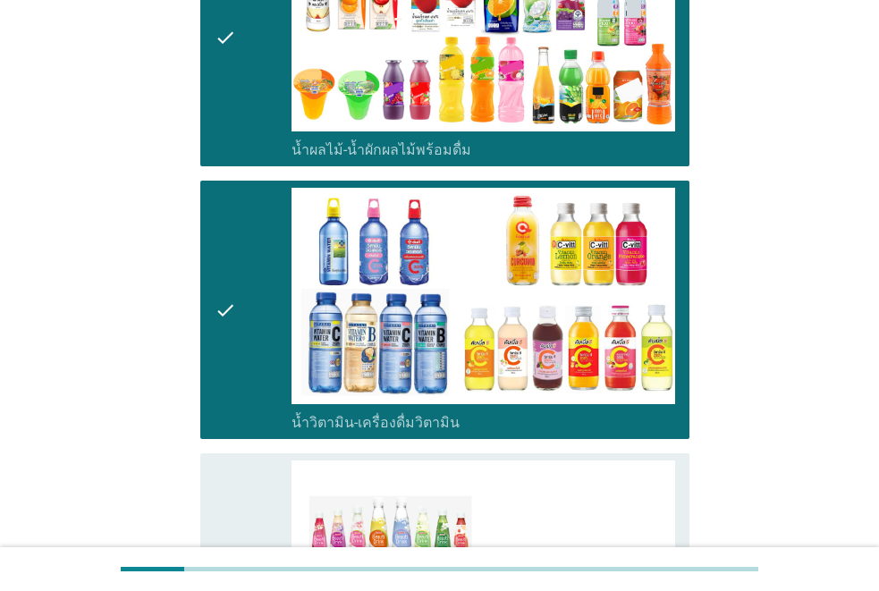
click at [228, 489] on icon "check" at bounding box center [225, 592] width 21 height 262
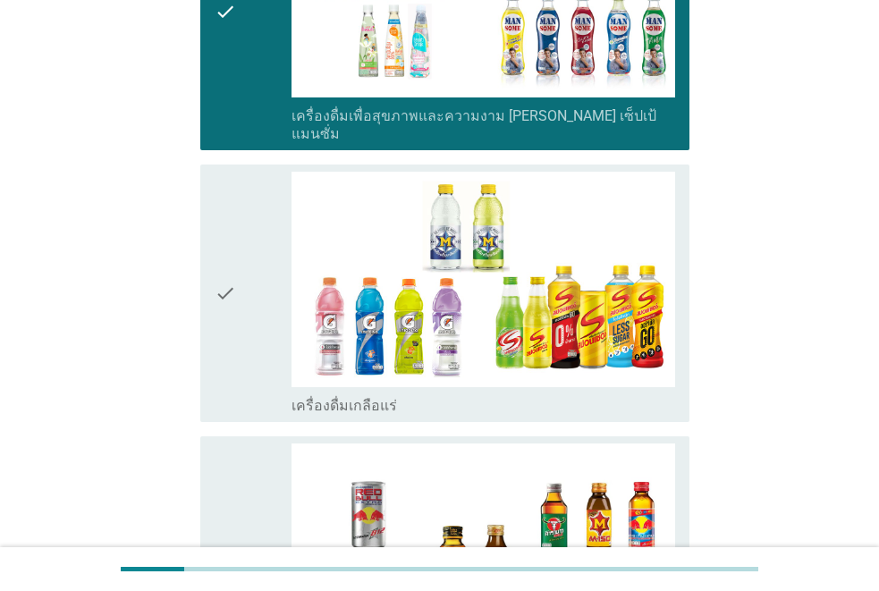
scroll to position [3219, 0]
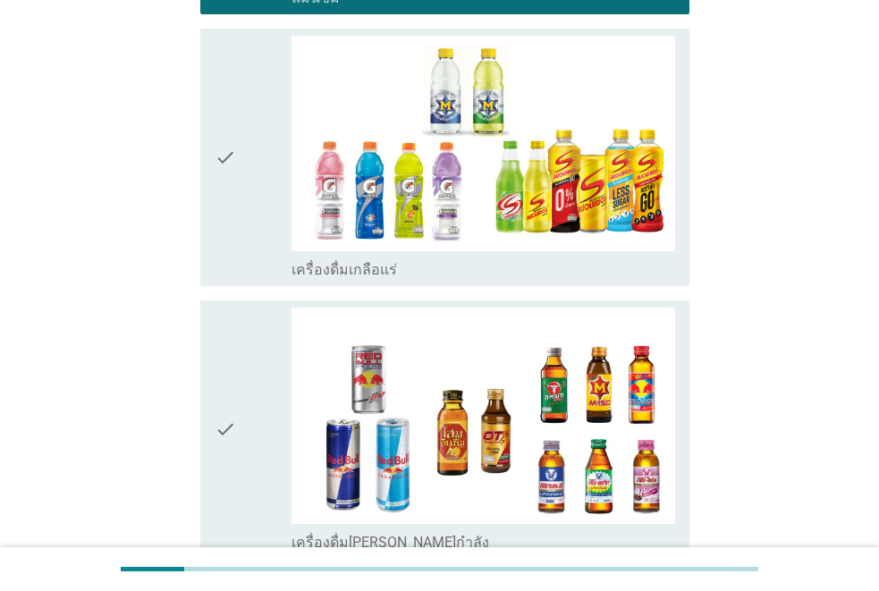
click at [231, 185] on icon "check" at bounding box center [225, 158] width 21 height 244
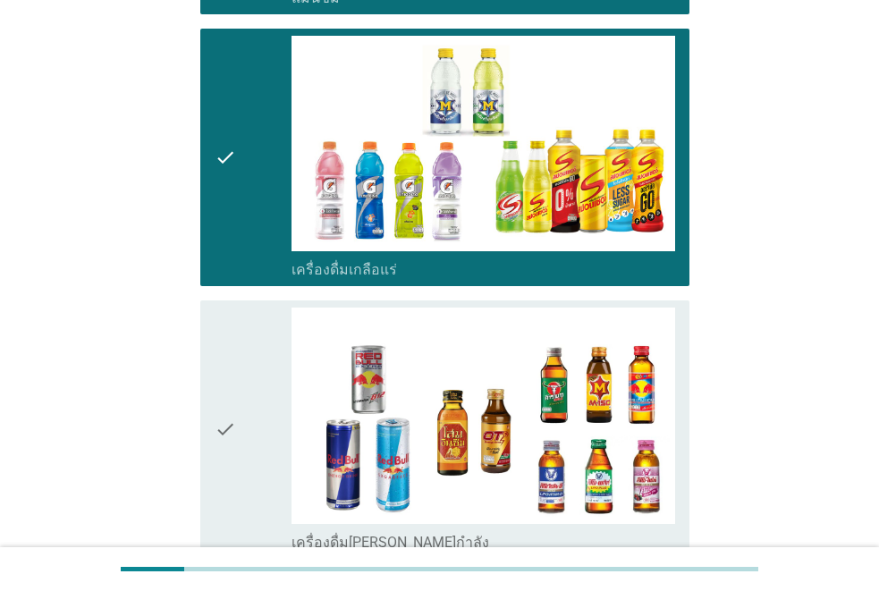
click at [228, 308] on icon "check" at bounding box center [225, 430] width 21 height 244
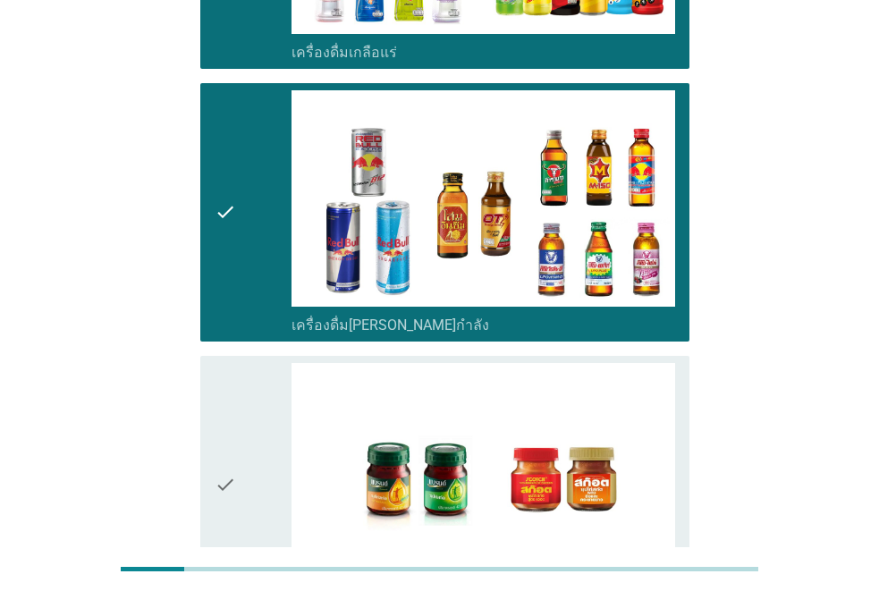
scroll to position [3650, 0]
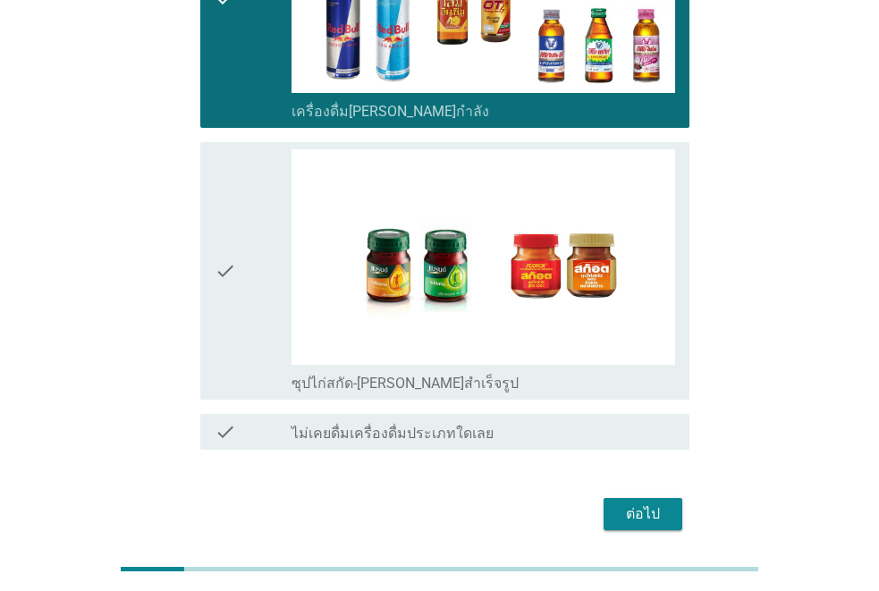
click at [239, 332] on div "check check_box_outline_blank ซุปไก่สกัด-[PERSON_NAME]สำเร็จรูป" at bounding box center [444, 271] width 489 height 258
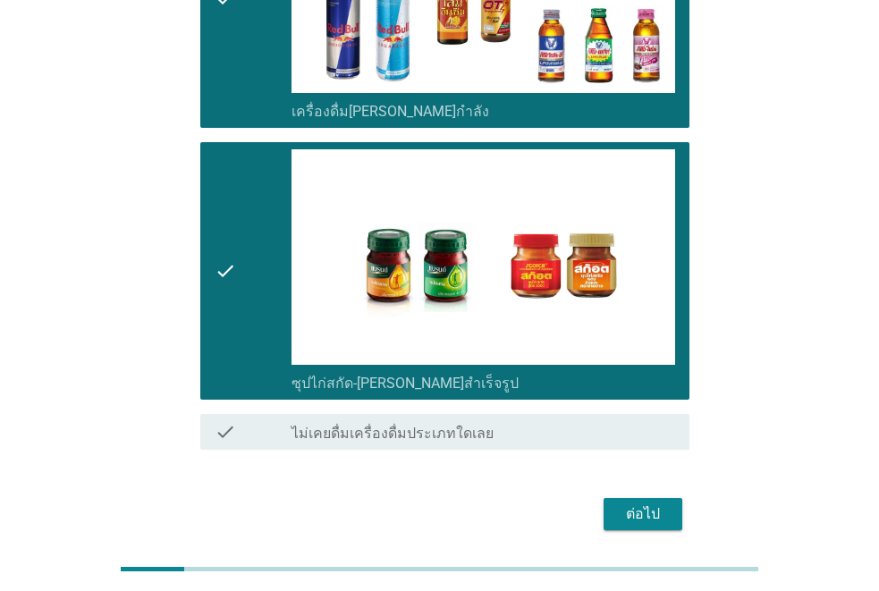
click at [656, 503] on div "ต่อไป" at bounding box center [643, 513] width 50 height 21
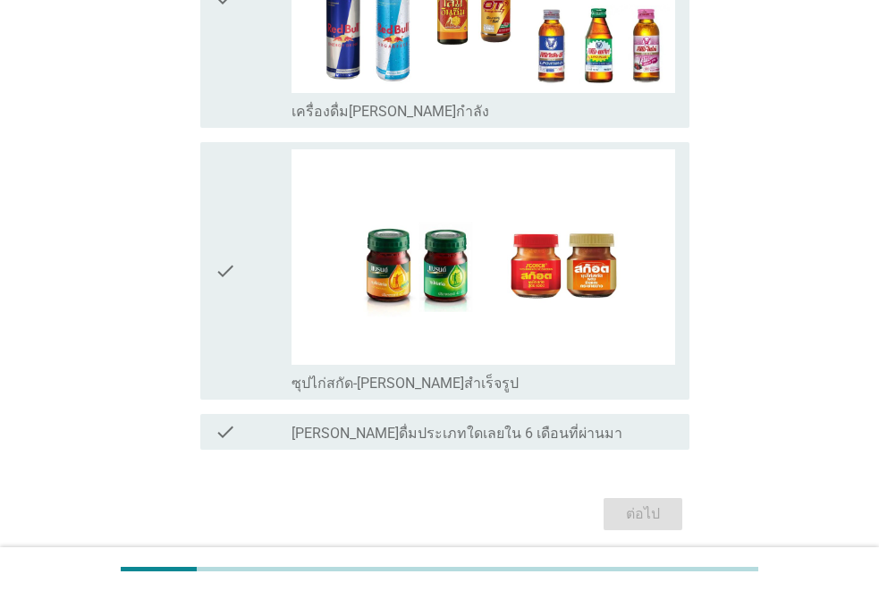
scroll to position [0, 0]
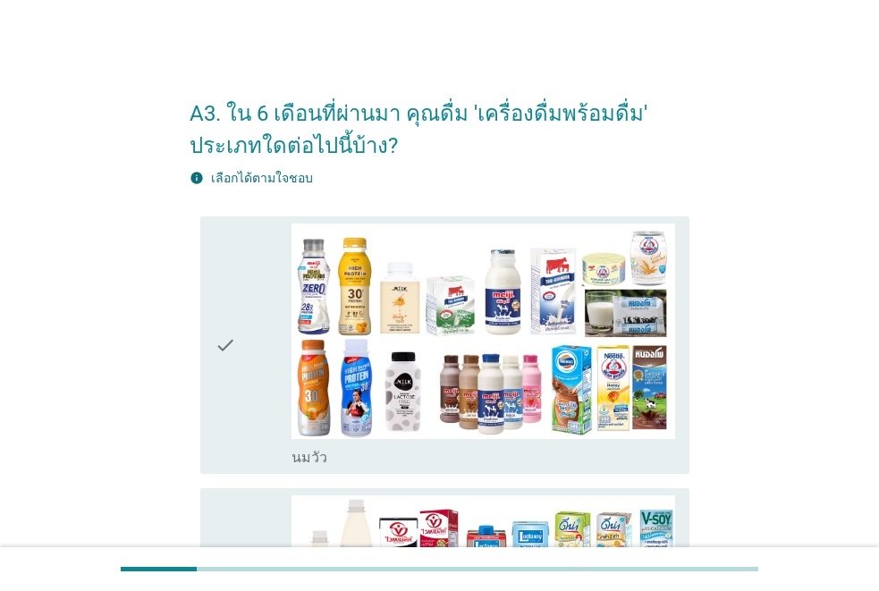
click at [249, 322] on div "check" at bounding box center [253, 346] width 77 height 244
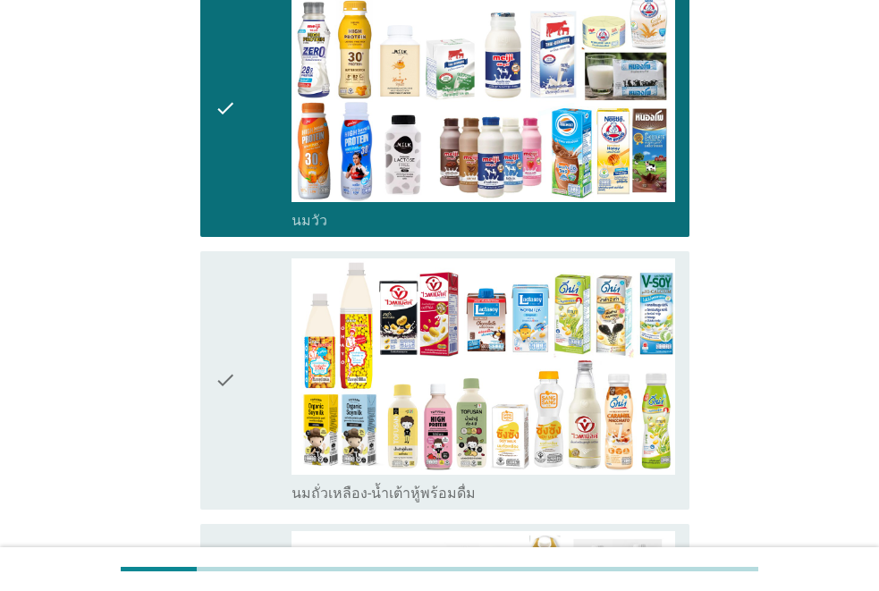
scroll to position [268, 0]
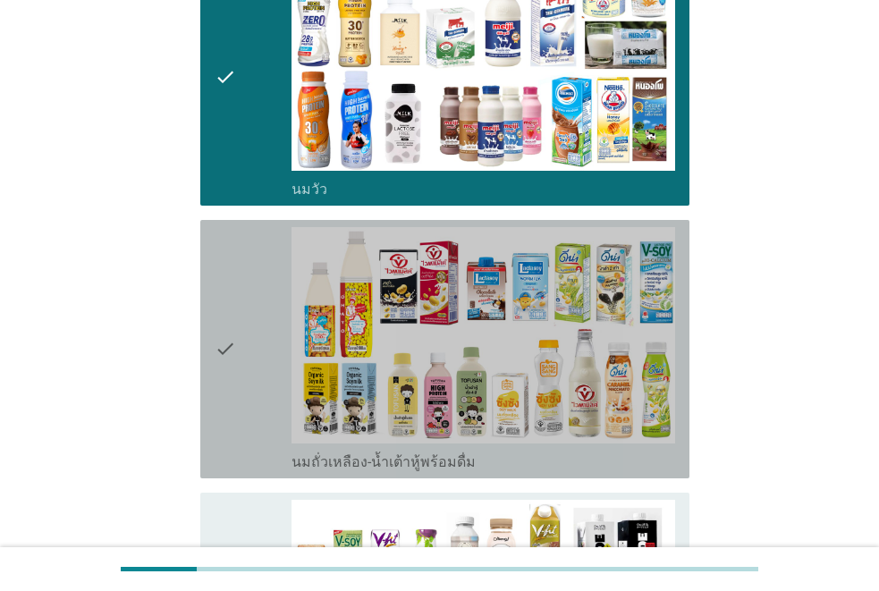
click at [249, 322] on div "check" at bounding box center [253, 349] width 77 height 244
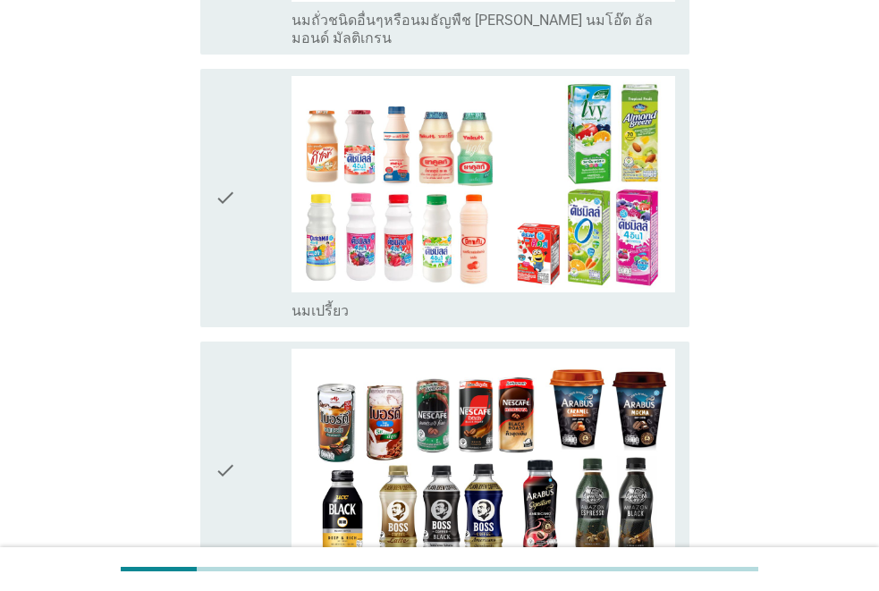
scroll to position [984, 0]
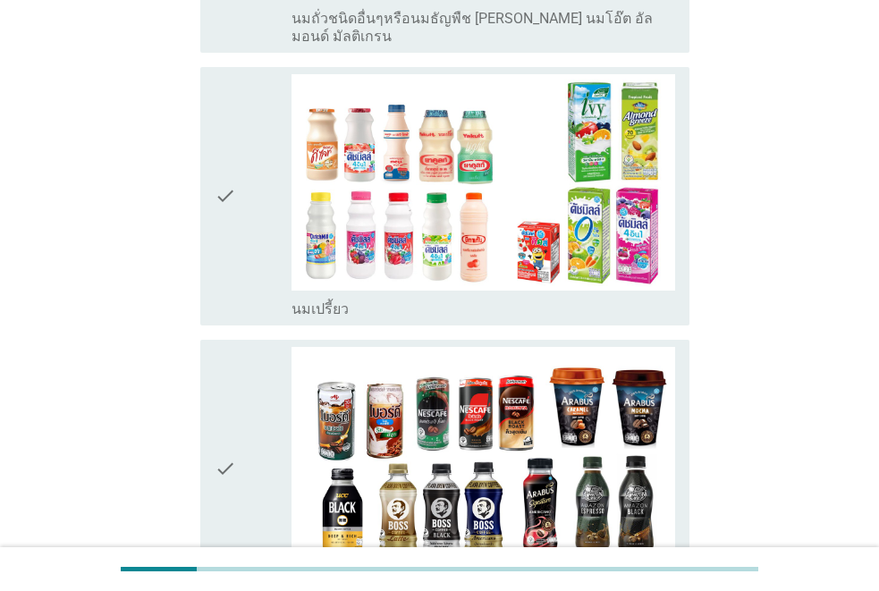
click at [242, 245] on div "check" at bounding box center [253, 196] width 77 height 244
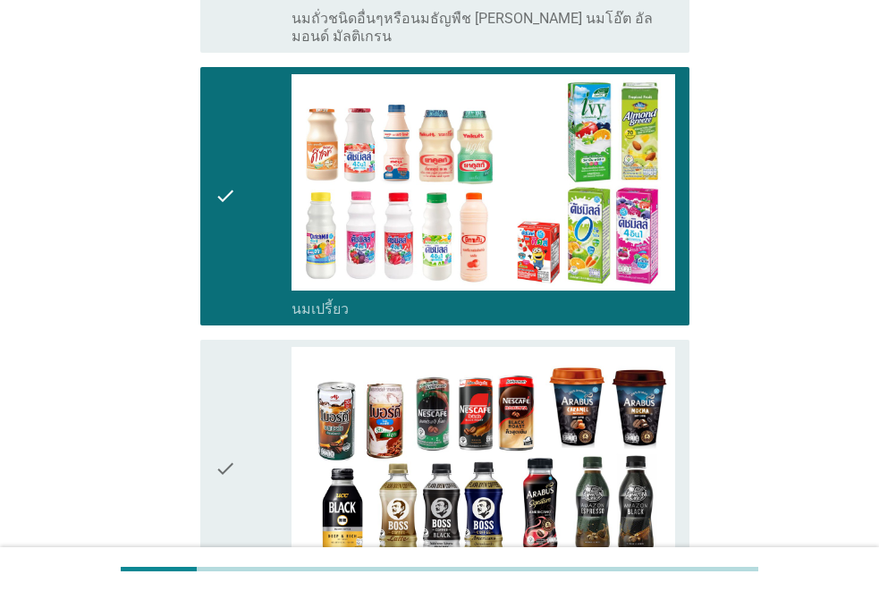
click at [253, 369] on div "check" at bounding box center [253, 469] width 77 height 244
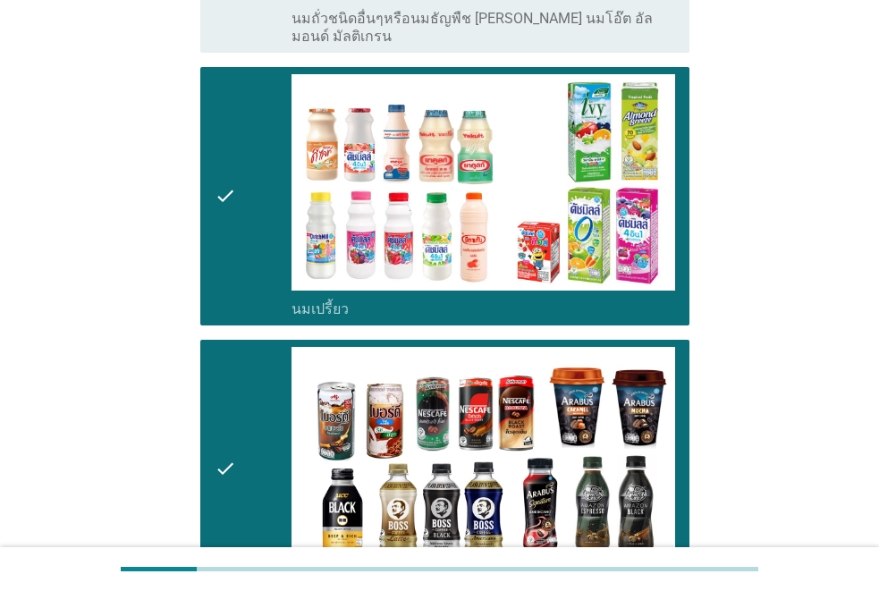
scroll to position [1520, 0]
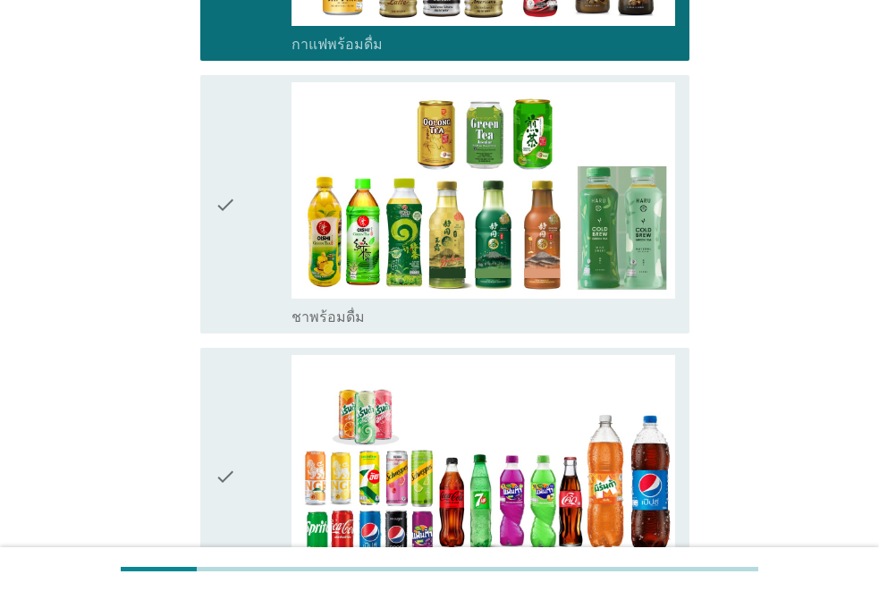
click at [258, 254] on div "check" at bounding box center [253, 204] width 77 height 244
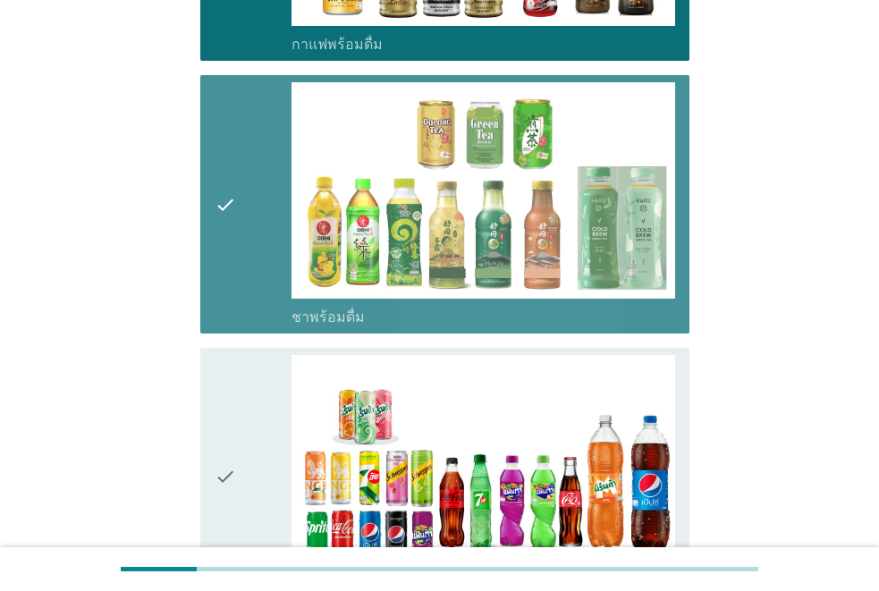
click at [249, 485] on div "check" at bounding box center [253, 477] width 77 height 244
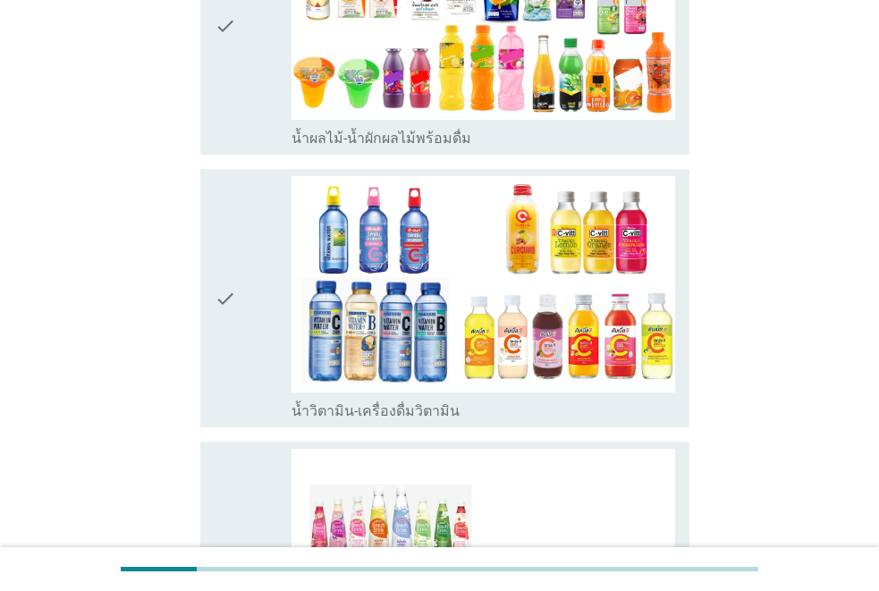
scroll to position [2593, 0]
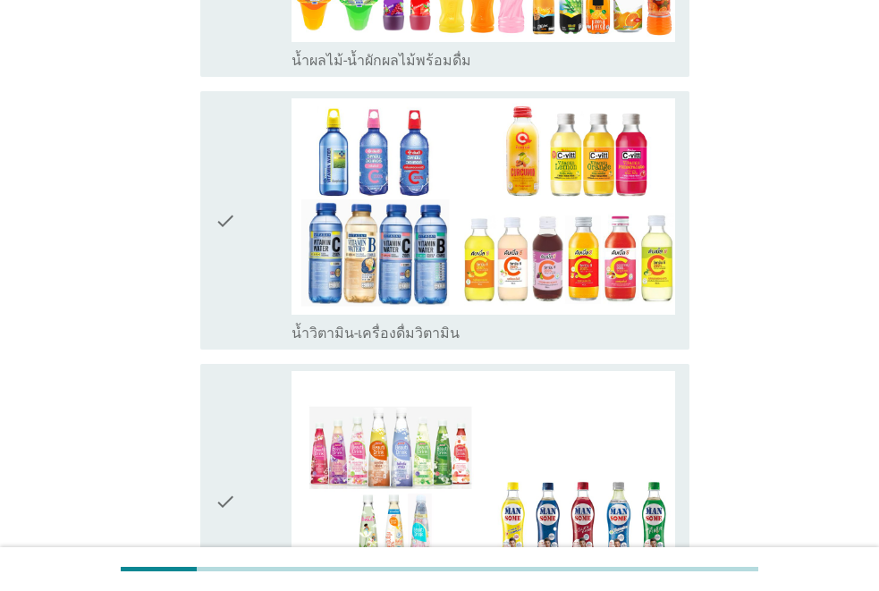
click at [233, 240] on icon "check" at bounding box center [225, 220] width 21 height 244
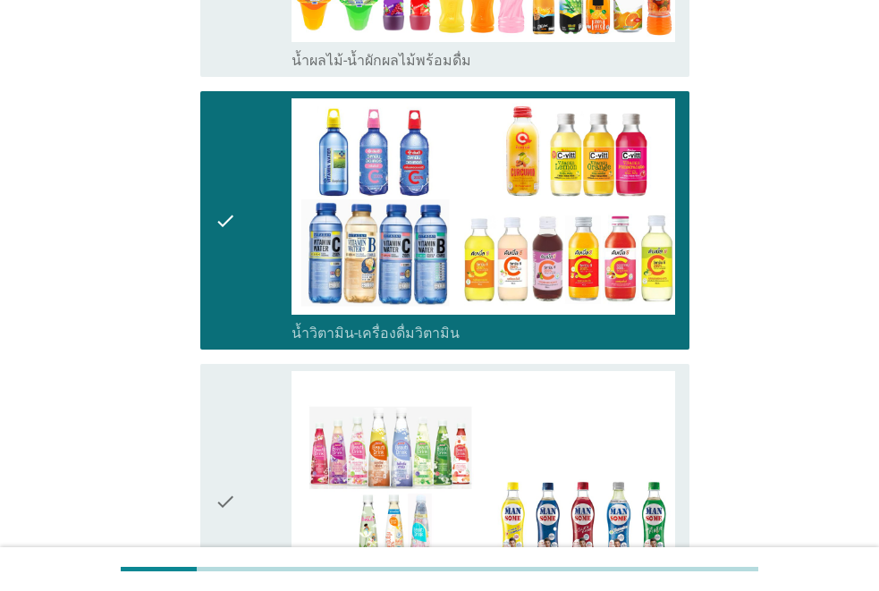
click at [235, 417] on icon "check" at bounding box center [225, 502] width 21 height 262
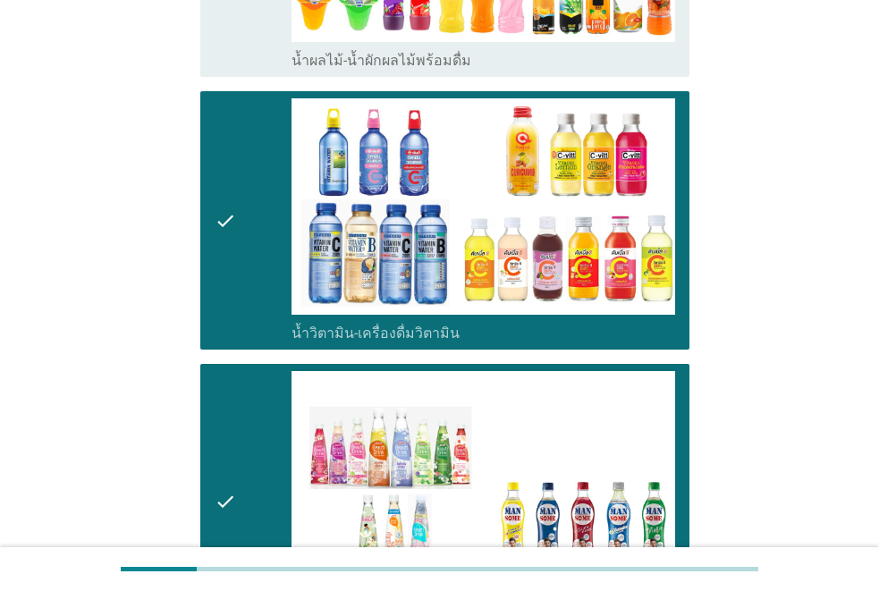
scroll to position [3219, 0]
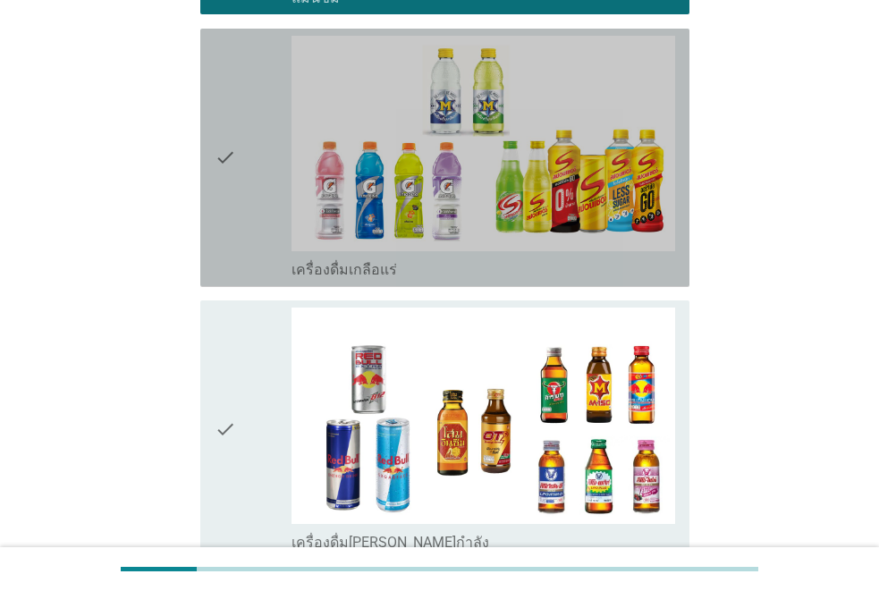
click at [262, 123] on div "check" at bounding box center [253, 158] width 77 height 244
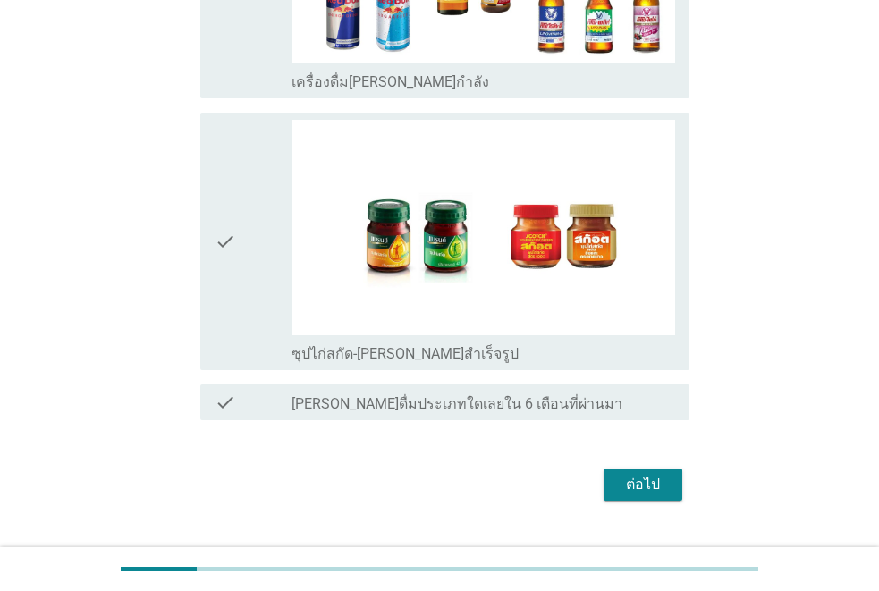
scroll to position [3683, 0]
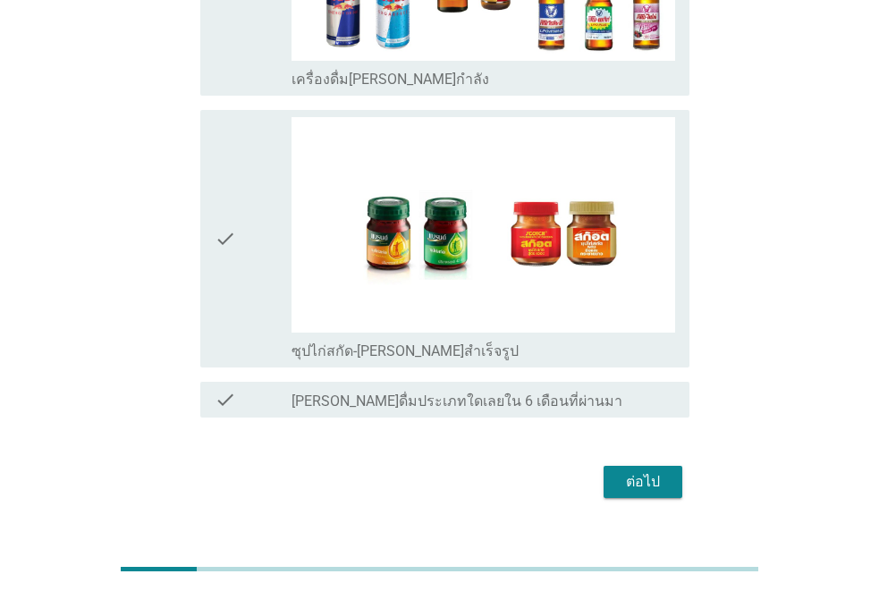
click at [646, 471] on div "ต่อไป" at bounding box center [643, 481] width 50 height 21
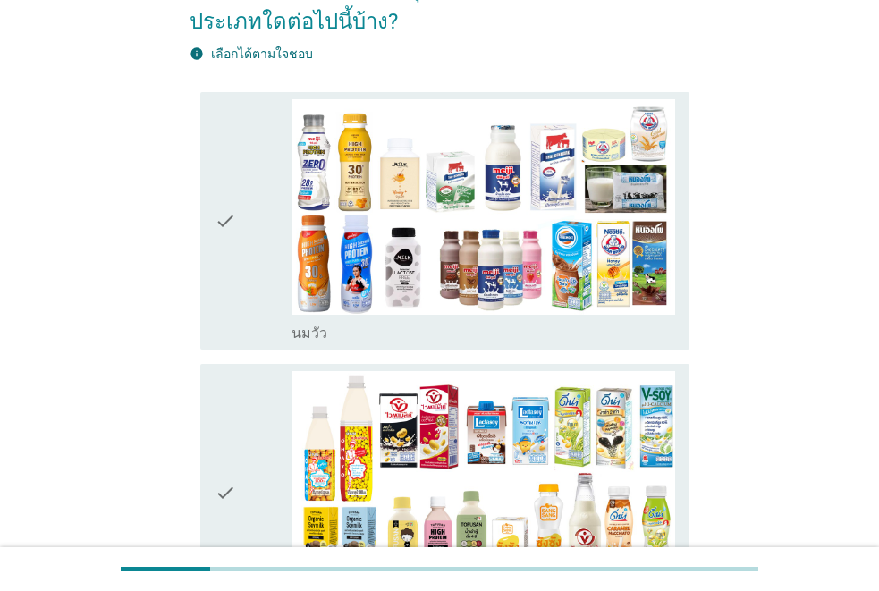
scroll to position [268, 0]
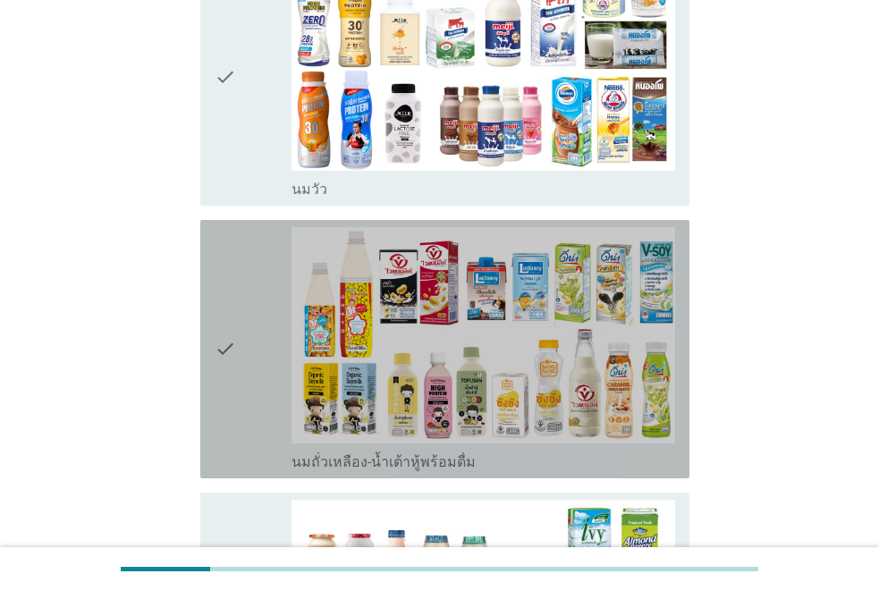
click at [242, 301] on div "check" at bounding box center [253, 349] width 77 height 244
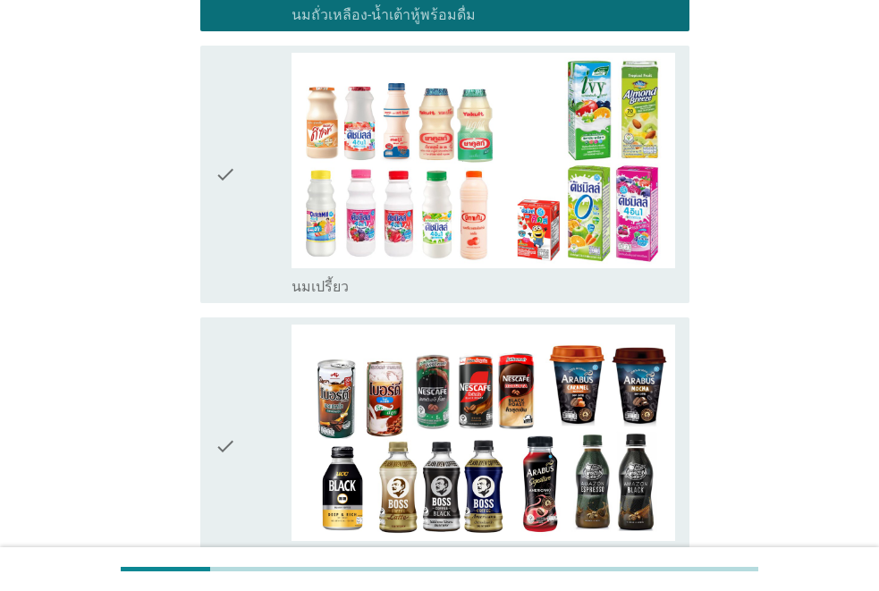
click at [244, 187] on div "check" at bounding box center [253, 175] width 77 height 244
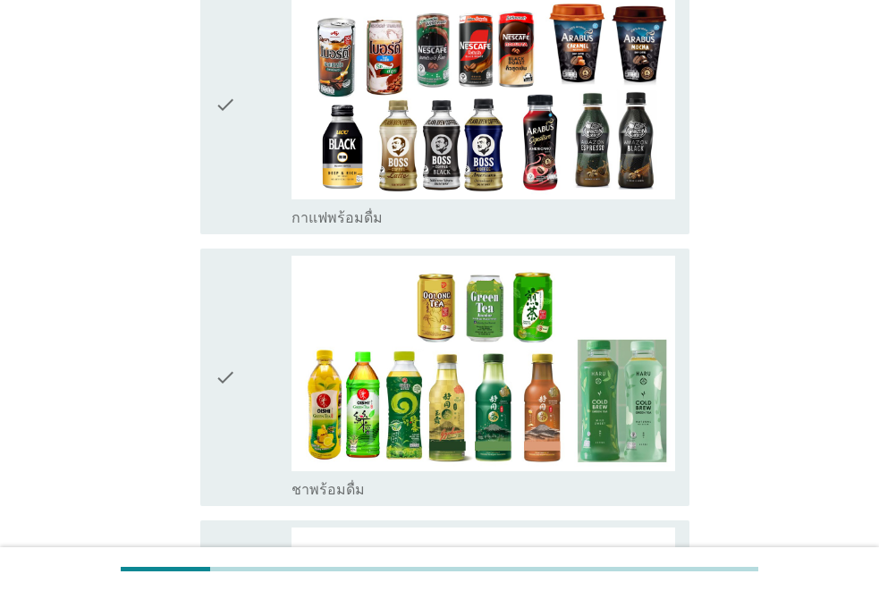
scroll to position [1073, 0]
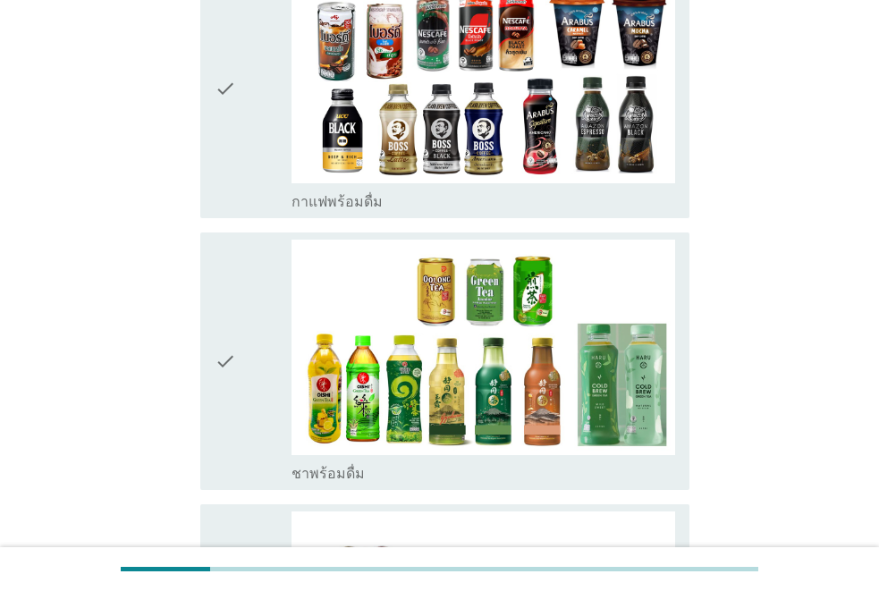
click at [258, 331] on div "check" at bounding box center [253, 362] width 77 height 244
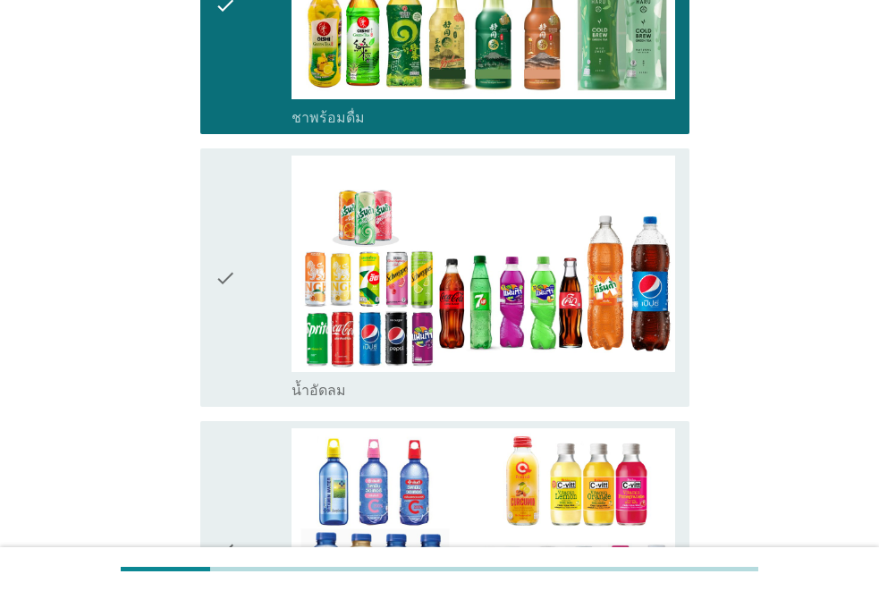
scroll to position [1520, 0]
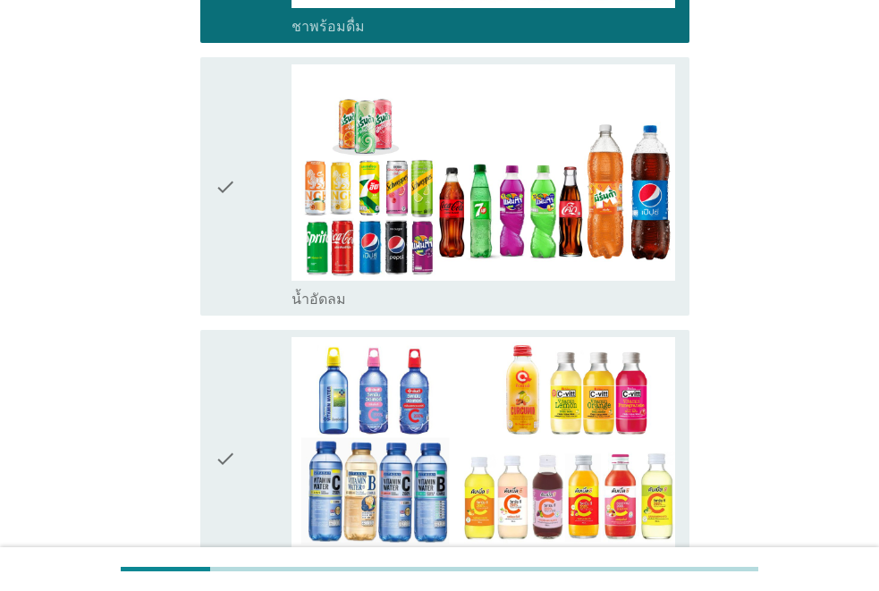
click at [251, 275] on div "check" at bounding box center [253, 186] width 77 height 244
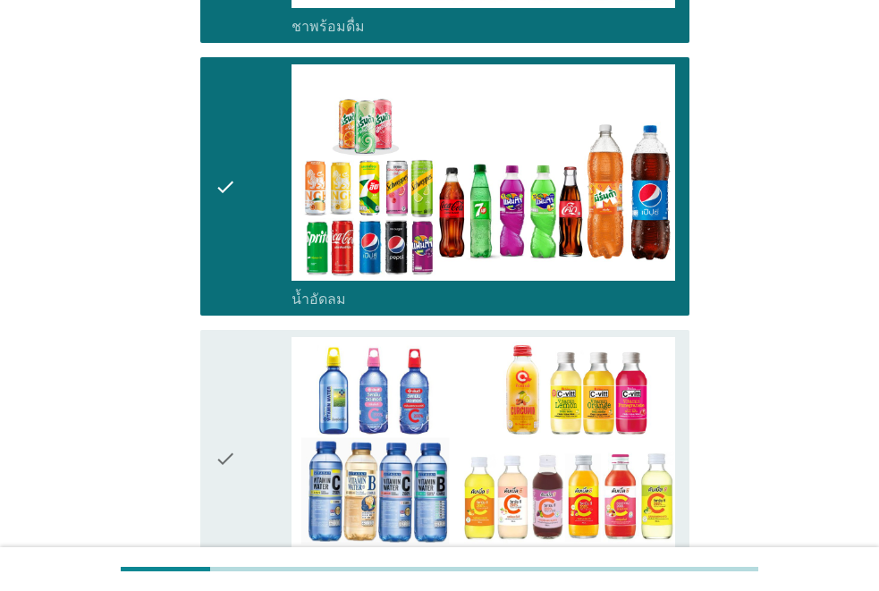
click at [246, 387] on div "check" at bounding box center [253, 459] width 77 height 244
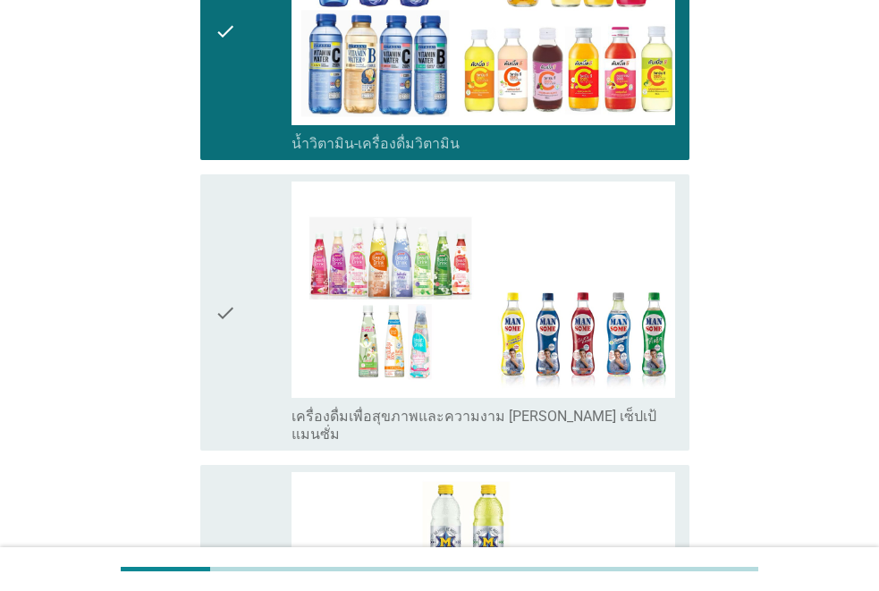
scroll to position [2057, 0]
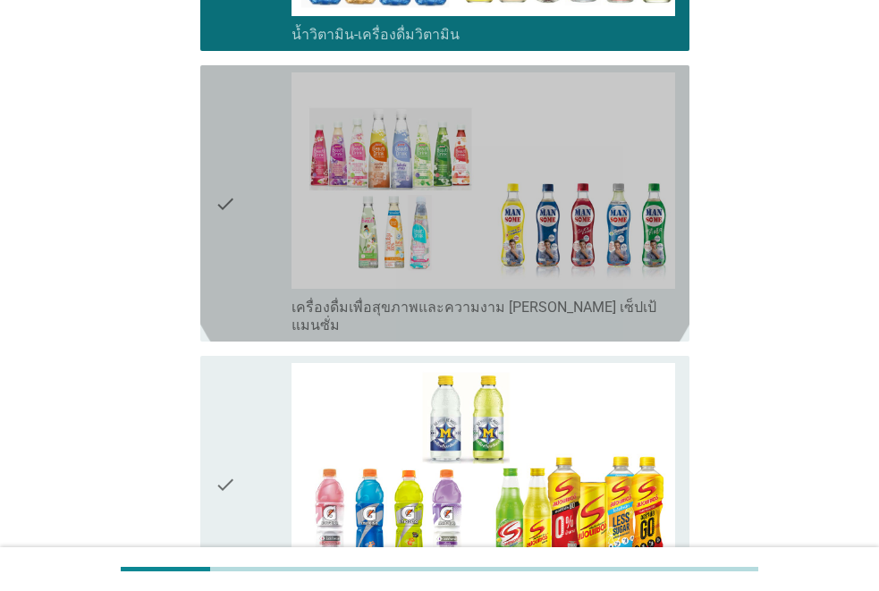
click at [256, 241] on div "check" at bounding box center [253, 203] width 77 height 262
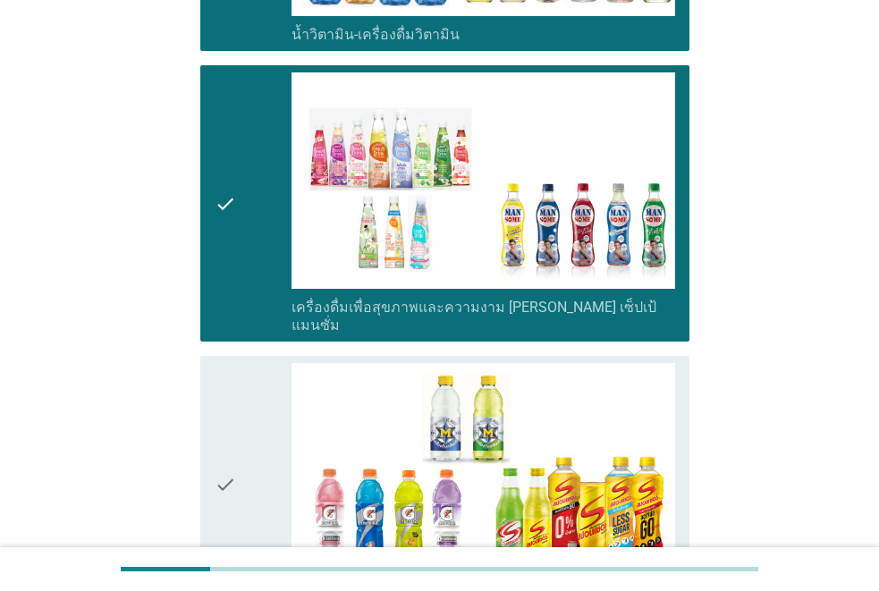
click at [260, 409] on div "check" at bounding box center [253, 485] width 77 height 244
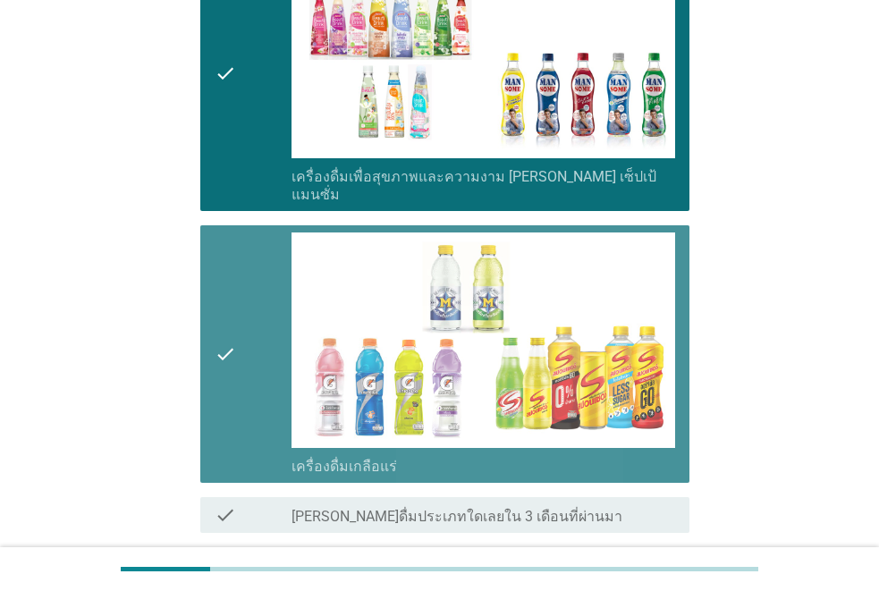
scroll to position [2321, 0]
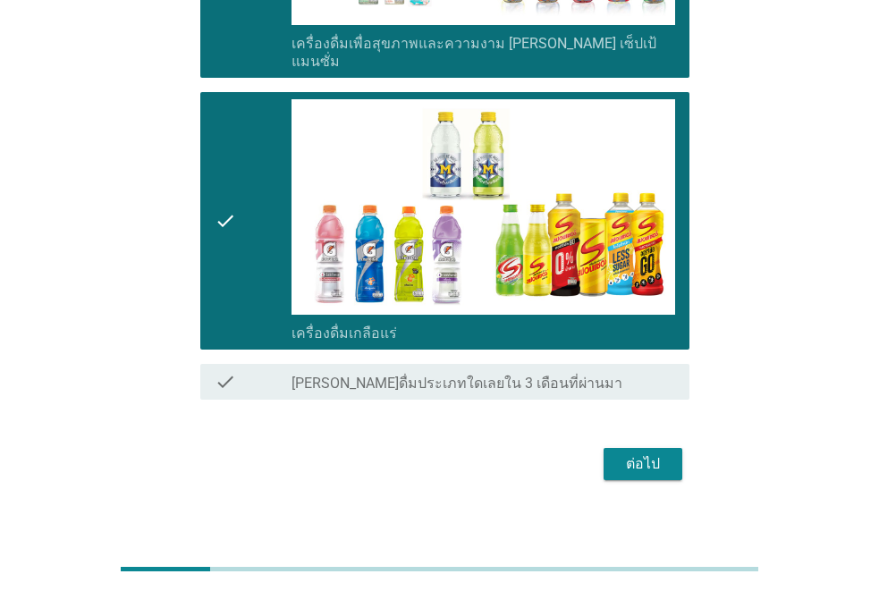
click at [634, 453] on div "ต่อไป" at bounding box center [643, 463] width 50 height 21
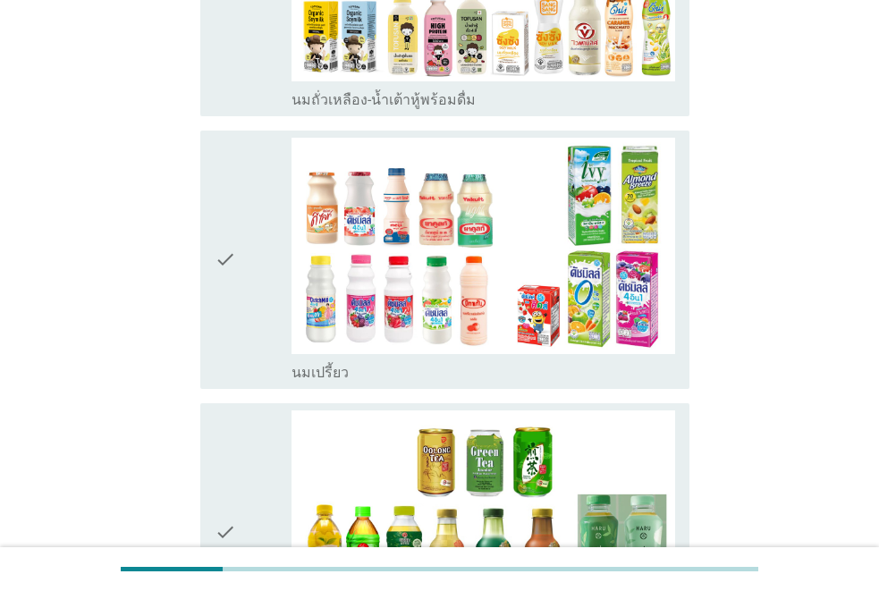
scroll to position [626, 0]
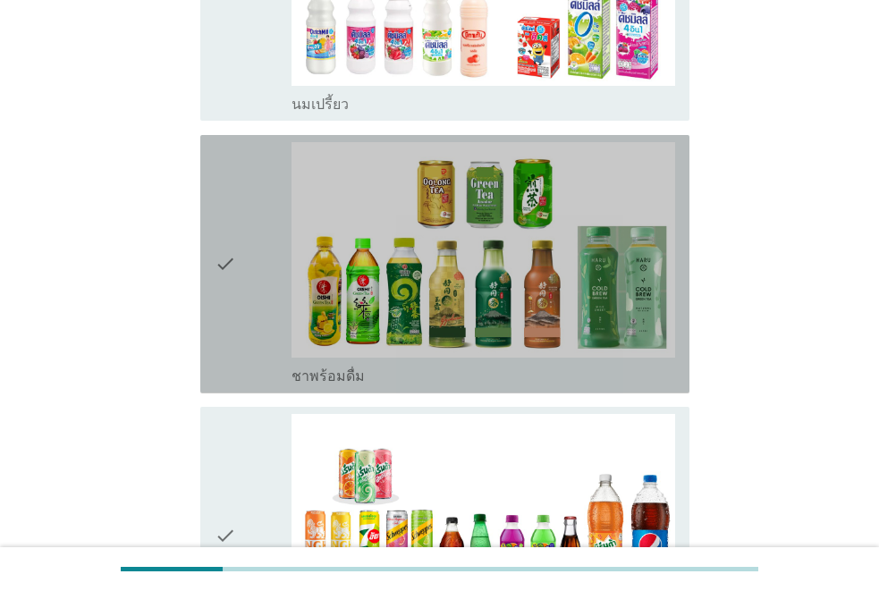
click at [224, 321] on icon "check" at bounding box center [225, 264] width 21 height 244
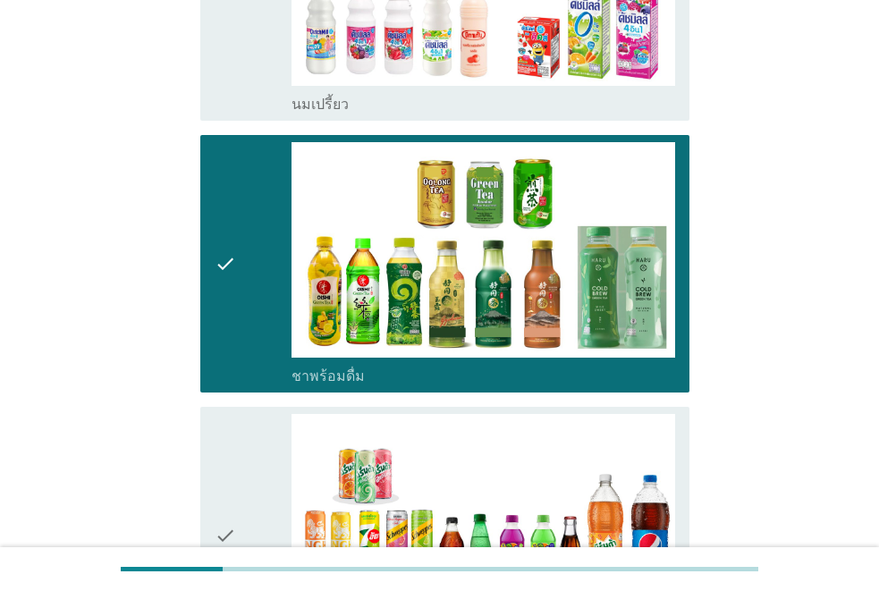
click at [250, 484] on div "check" at bounding box center [253, 536] width 77 height 244
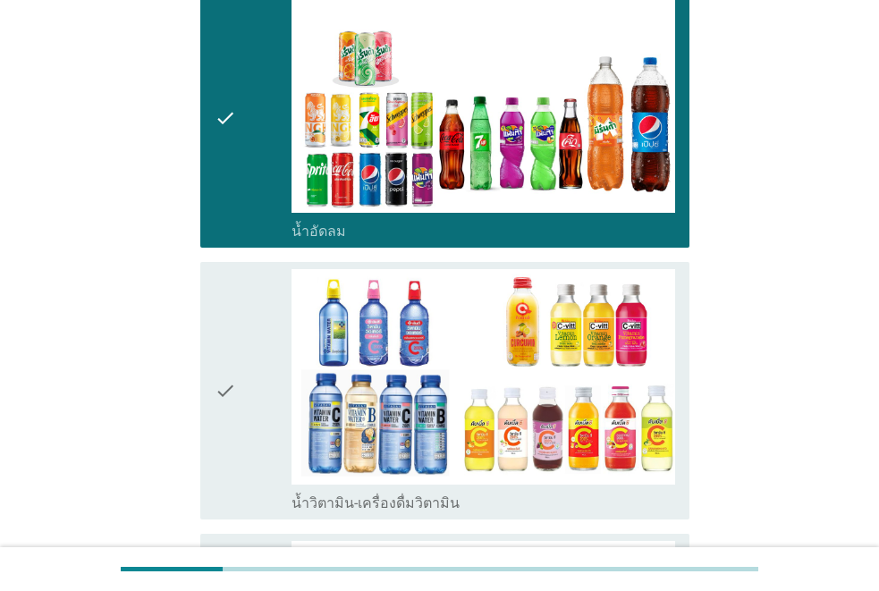
scroll to position [1073, 0]
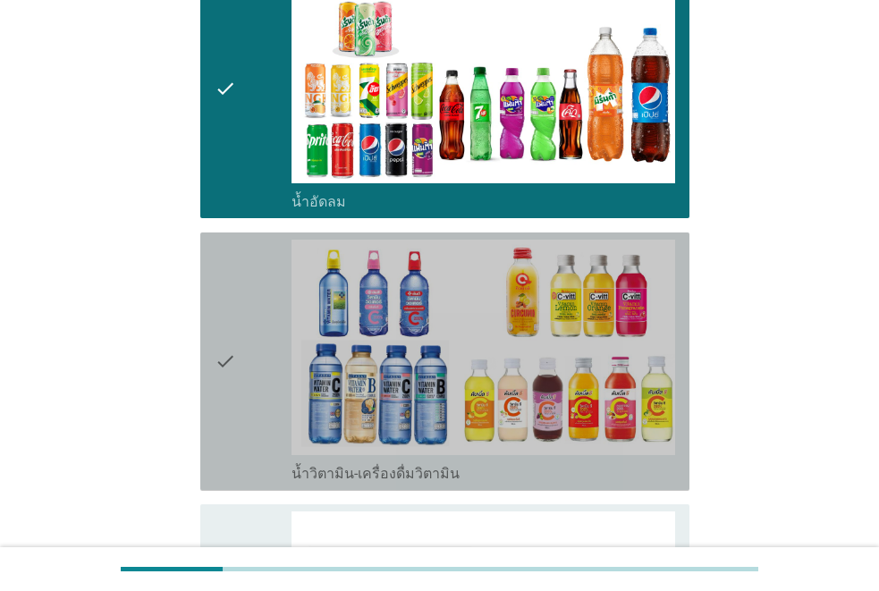
click at [241, 394] on div "check" at bounding box center [253, 362] width 77 height 244
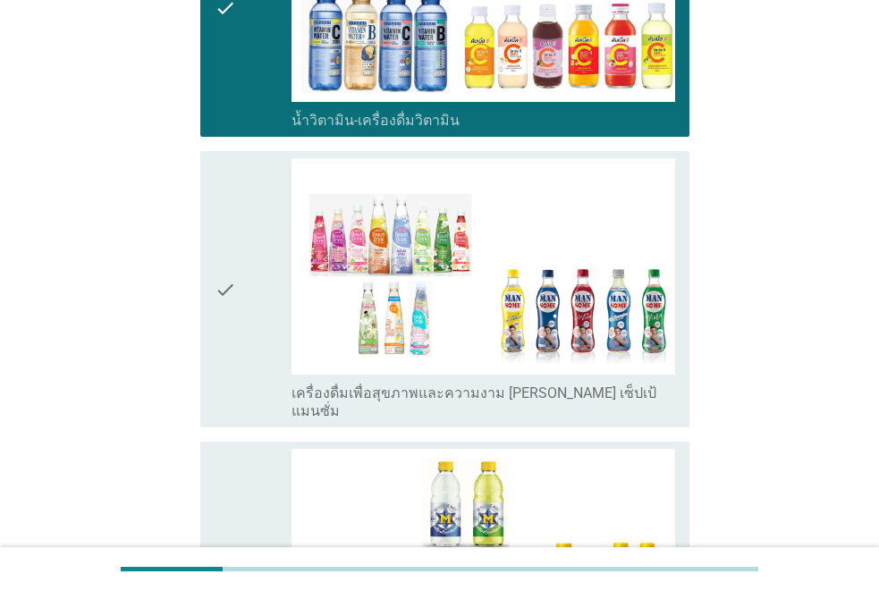
scroll to position [1520, 0]
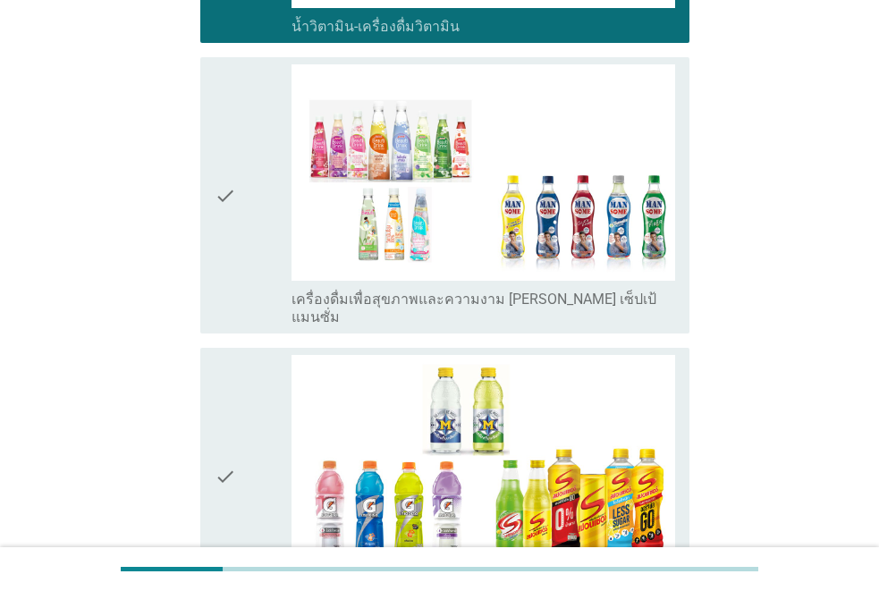
click at [241, 258] on div "check" at bounding box center [253, 195] width 77 height 262
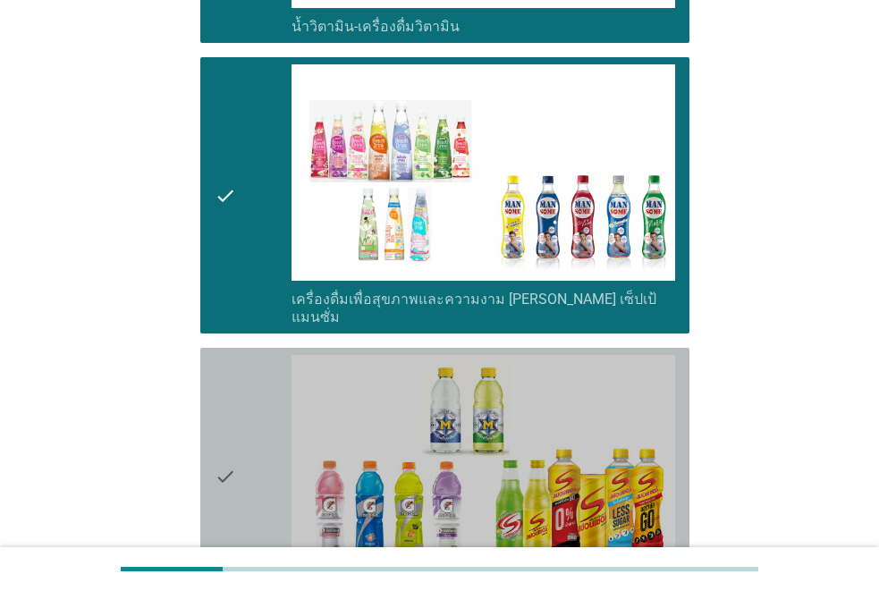
click at [247, 442] on div "check" at bounding box center [253, 477] width 77 height 244
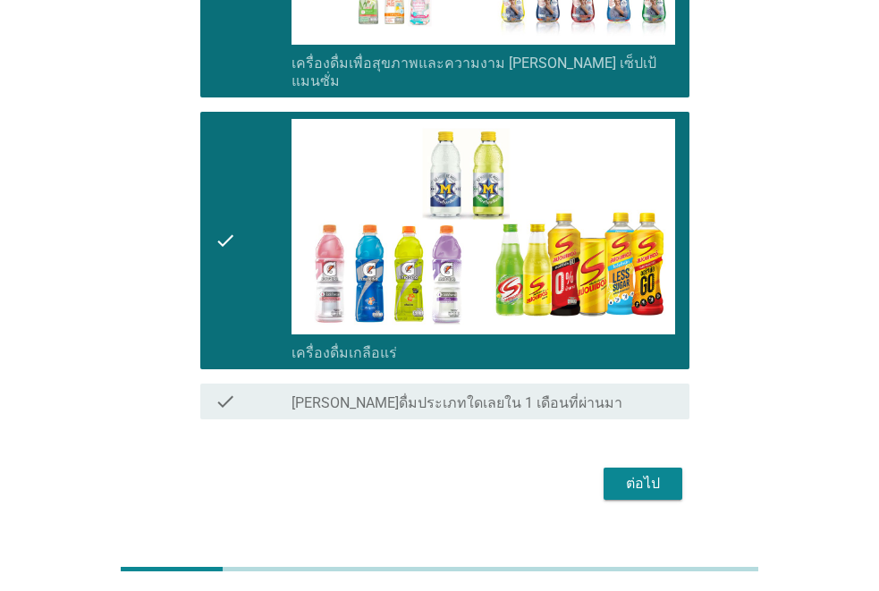
scroll to position [1776, 0]
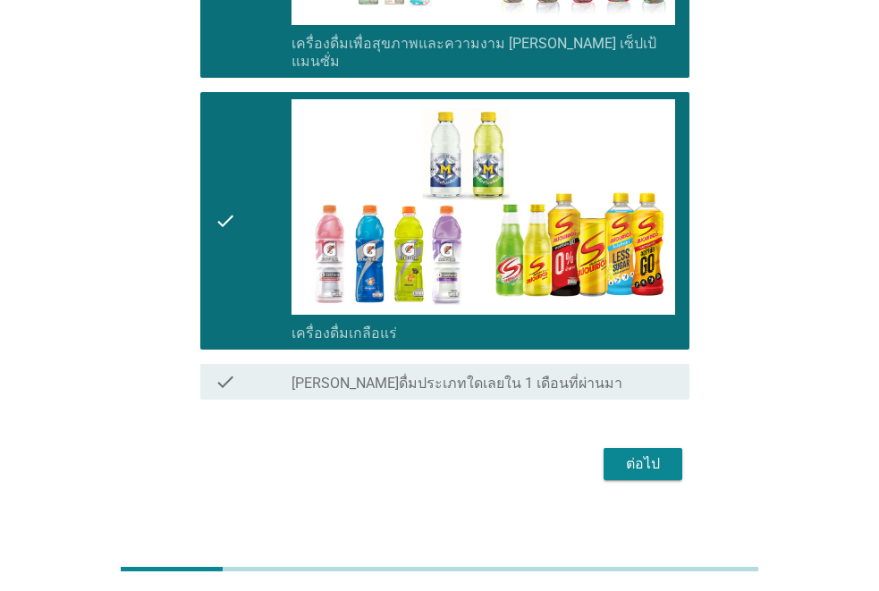
click at [643, 453] on div "ต่อไป" at bounding box center [643, 463] width 50 height 21
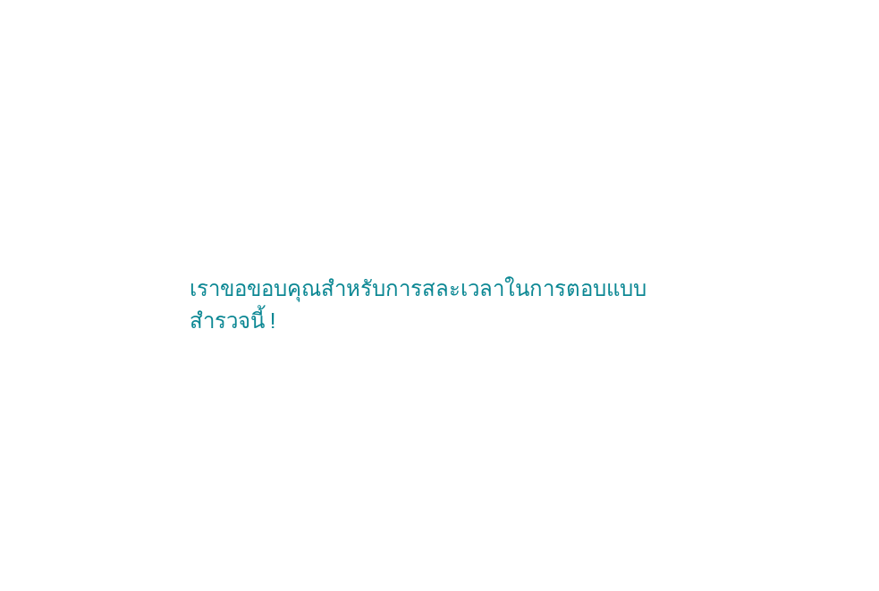
scroll to position [0, 0]
